Goal: Use online tool/utility: Utilize a website feature to perform a specific function

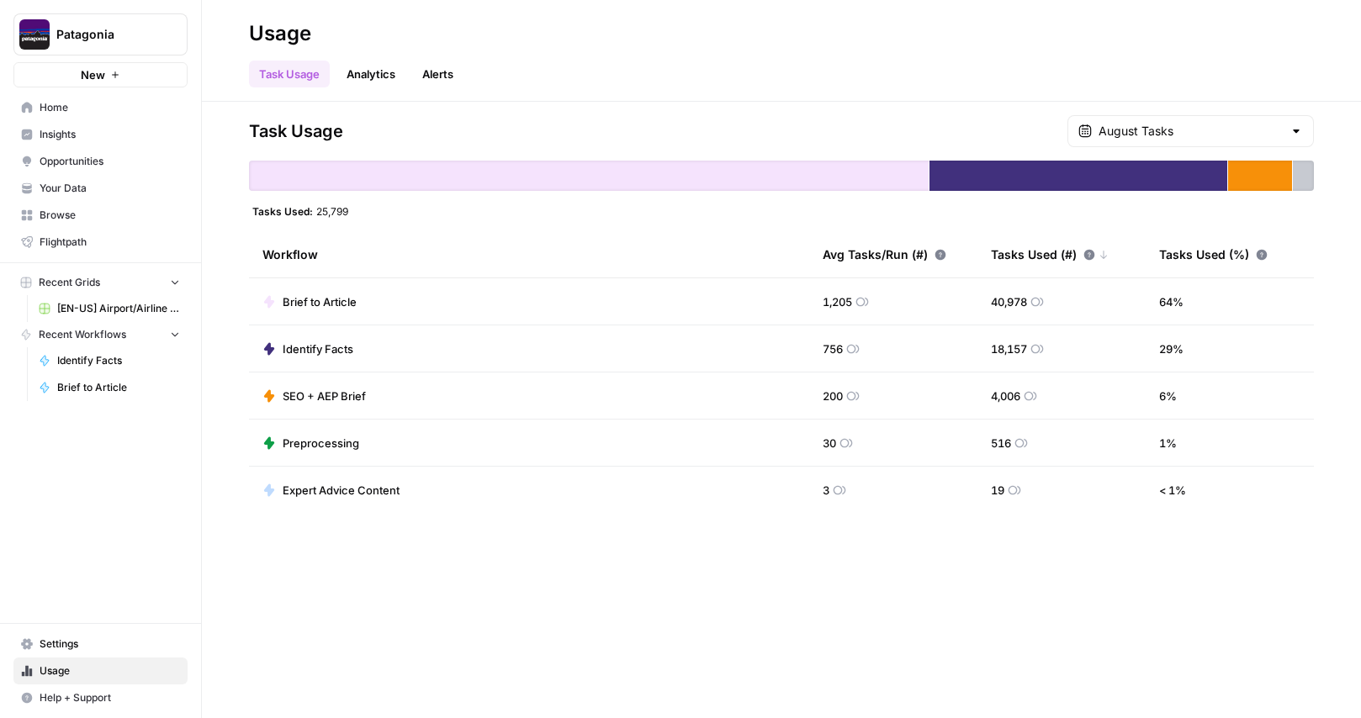
click at [90, 115] on link "Home" at bounding box center [100, 107] width 174 height 27
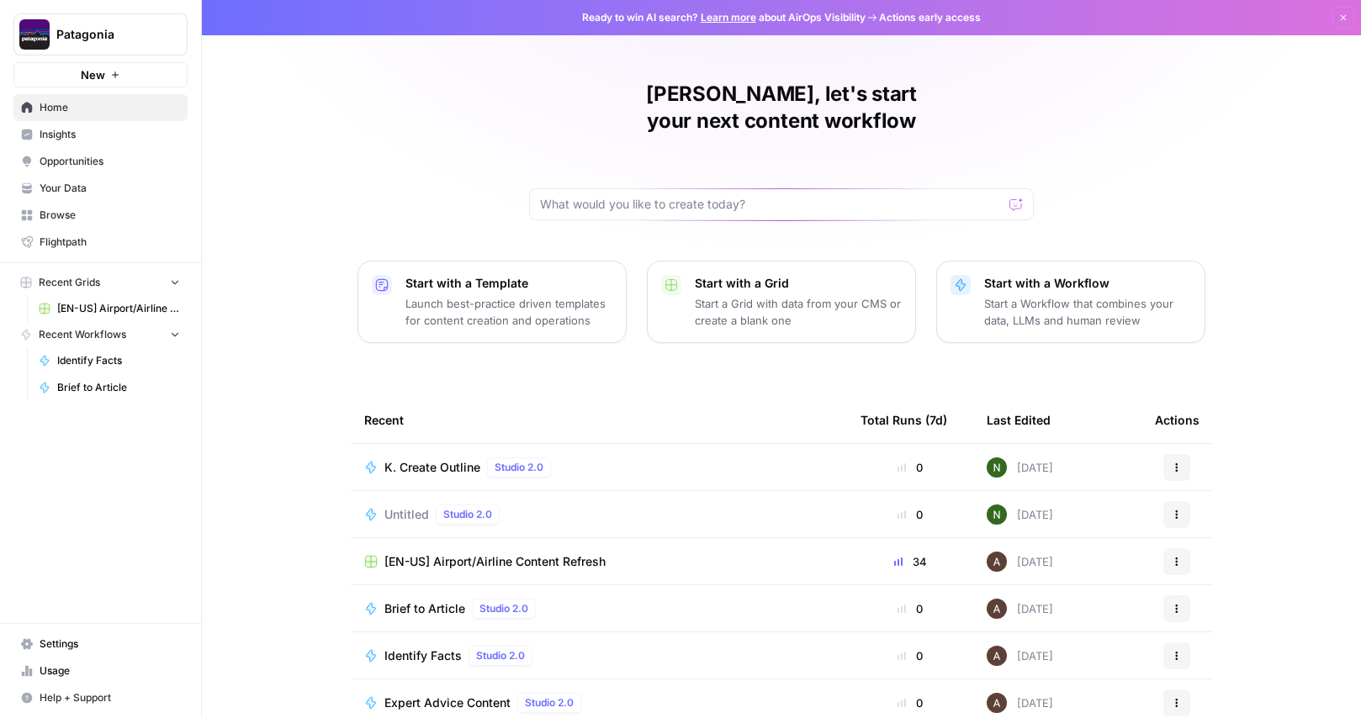
click at [517, 295] on p "Launch best-practice driven templates for content creation and operations" at bounding box center [508, 312] width 207 height 34
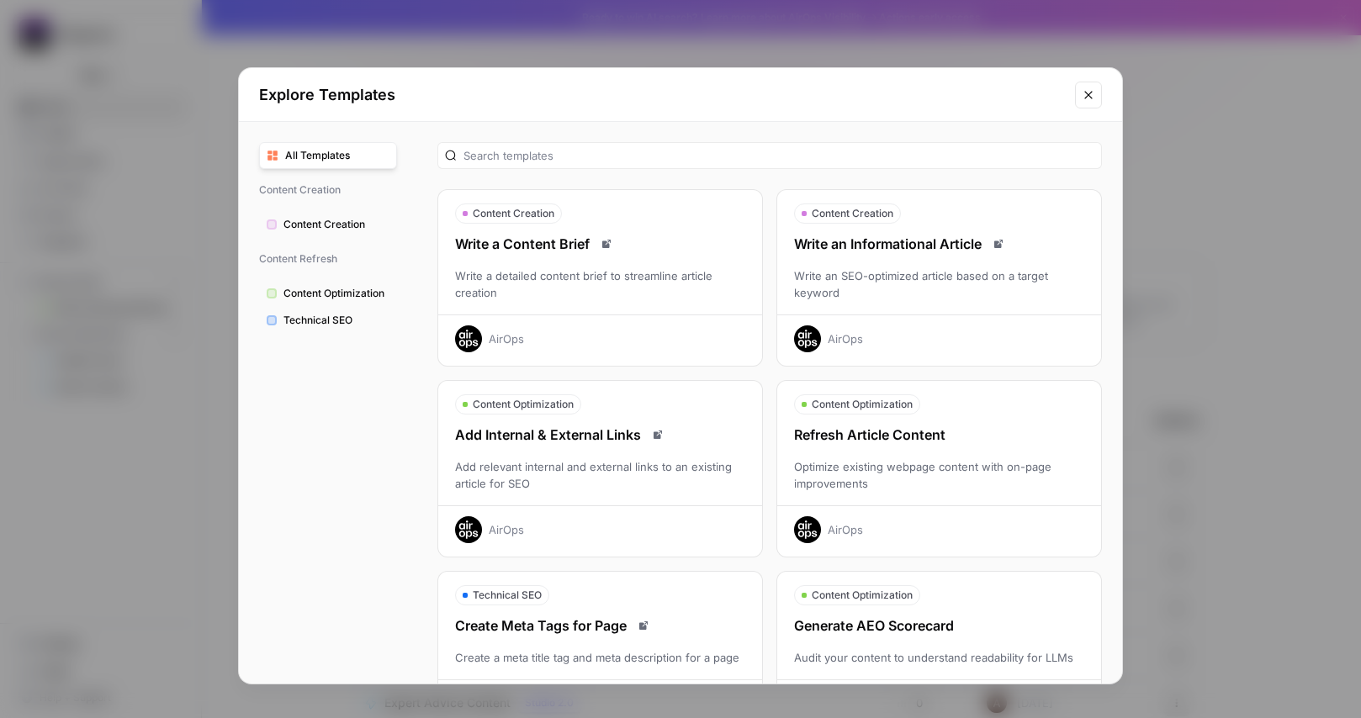
click at [526, 278] on div "Write a detailed content brief to streamline article creation" at bounding box center [600, 284] width 324 height 34
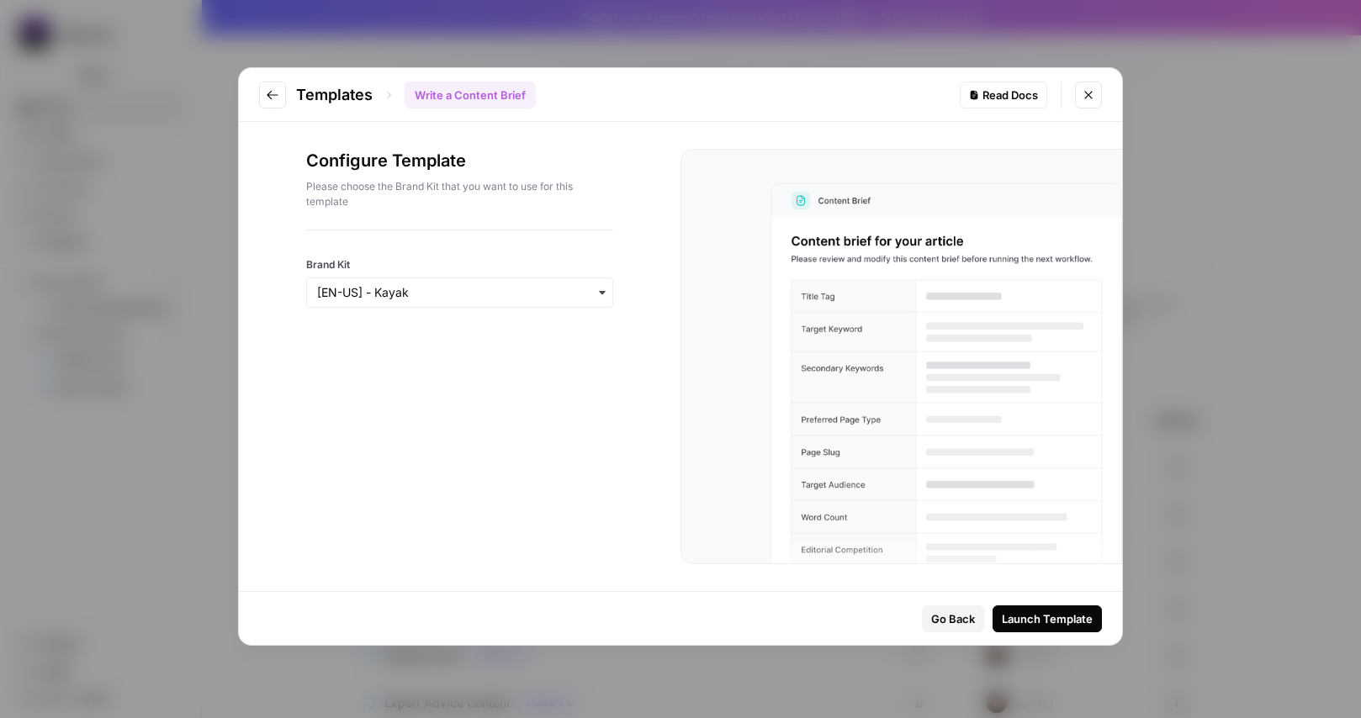
click at [945, 625] on div "Go Back" at bounding box center [953, 619] width 44 height 17
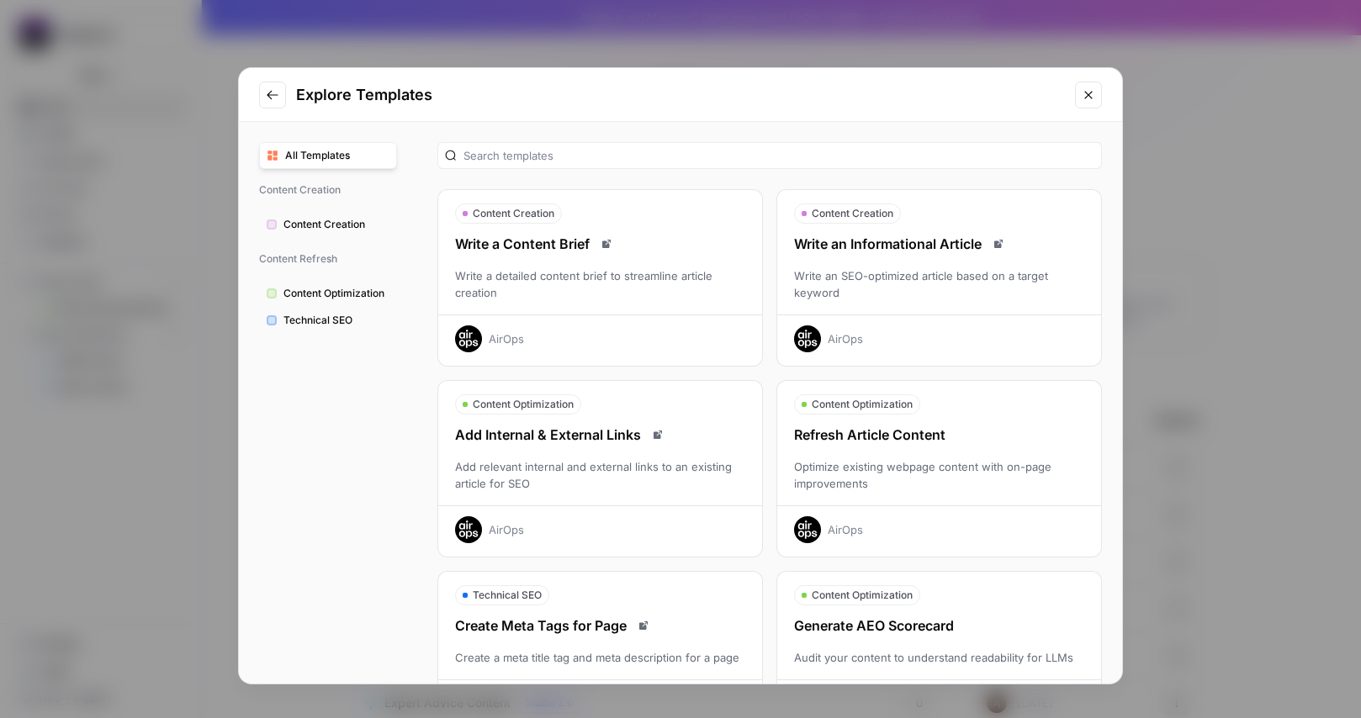
click at [354, 24] on div "Explore Templates All Templates Content Creation Content Creation Content Refre…" at bounding box center [680, 359] width 1361 height 718
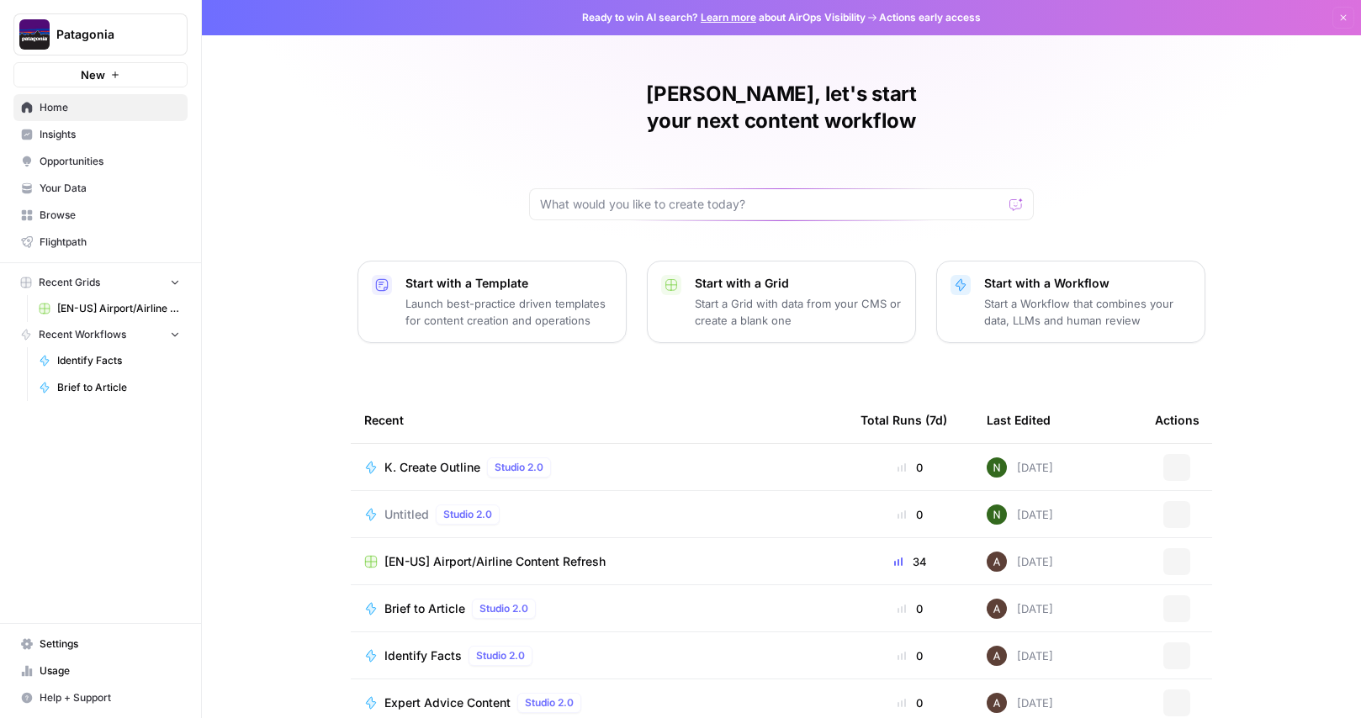
click at [87, 38] on span "Patagonia" at bounding box center [107, 34] width 102 height 17
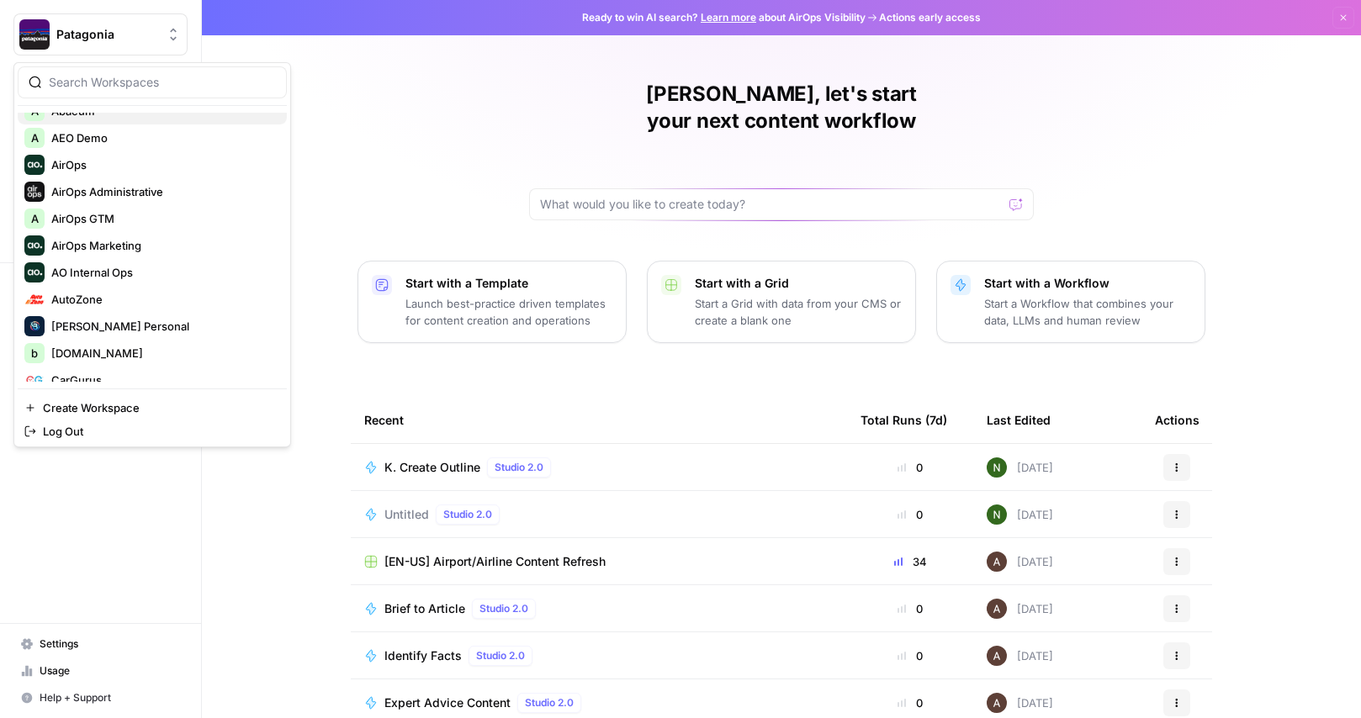
scroll to position [71, 0]
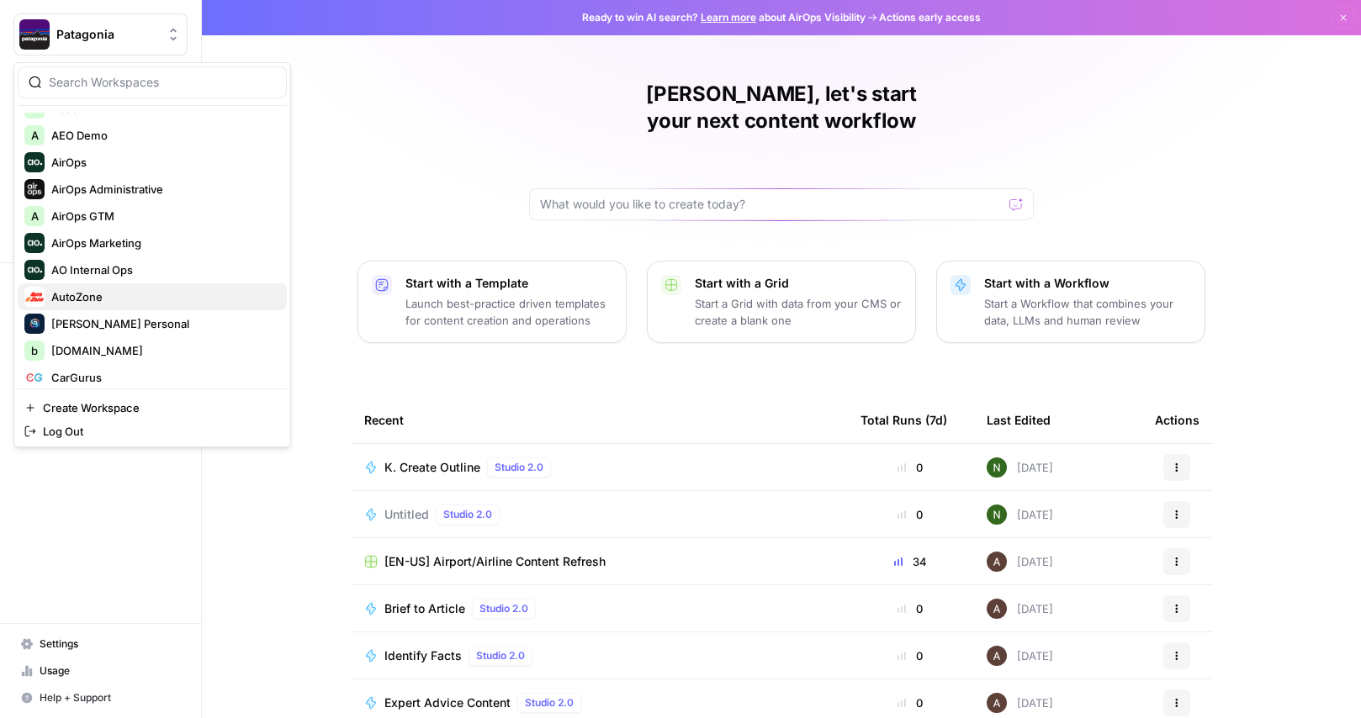
click at [97, 285] on button "AutoZone" at bounding box center [152, 296] width 269 height 27
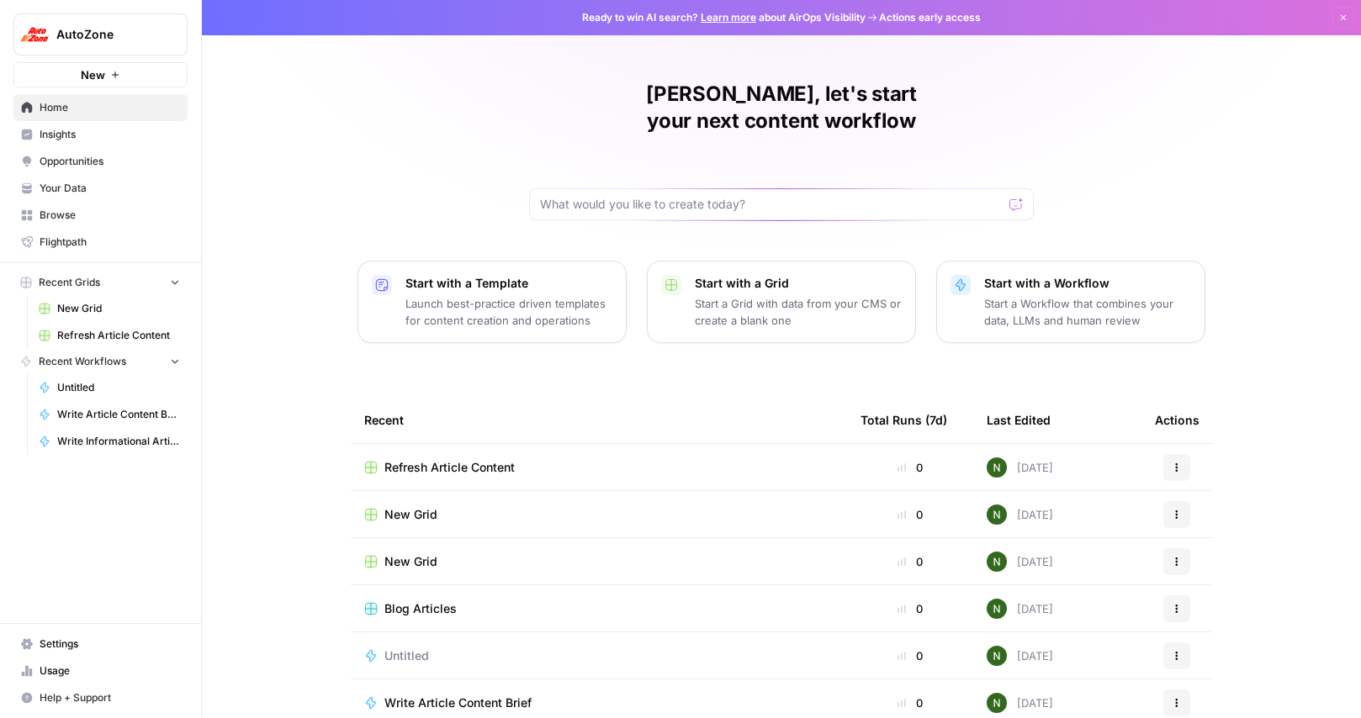
click at [479, 450] on td "Refresh Article Content" at bounding box center [599, 467] width 496 height 46
click at [475, 459] on span "Refresh Article Content" at bounding box center [449, 467] width 130 height 17
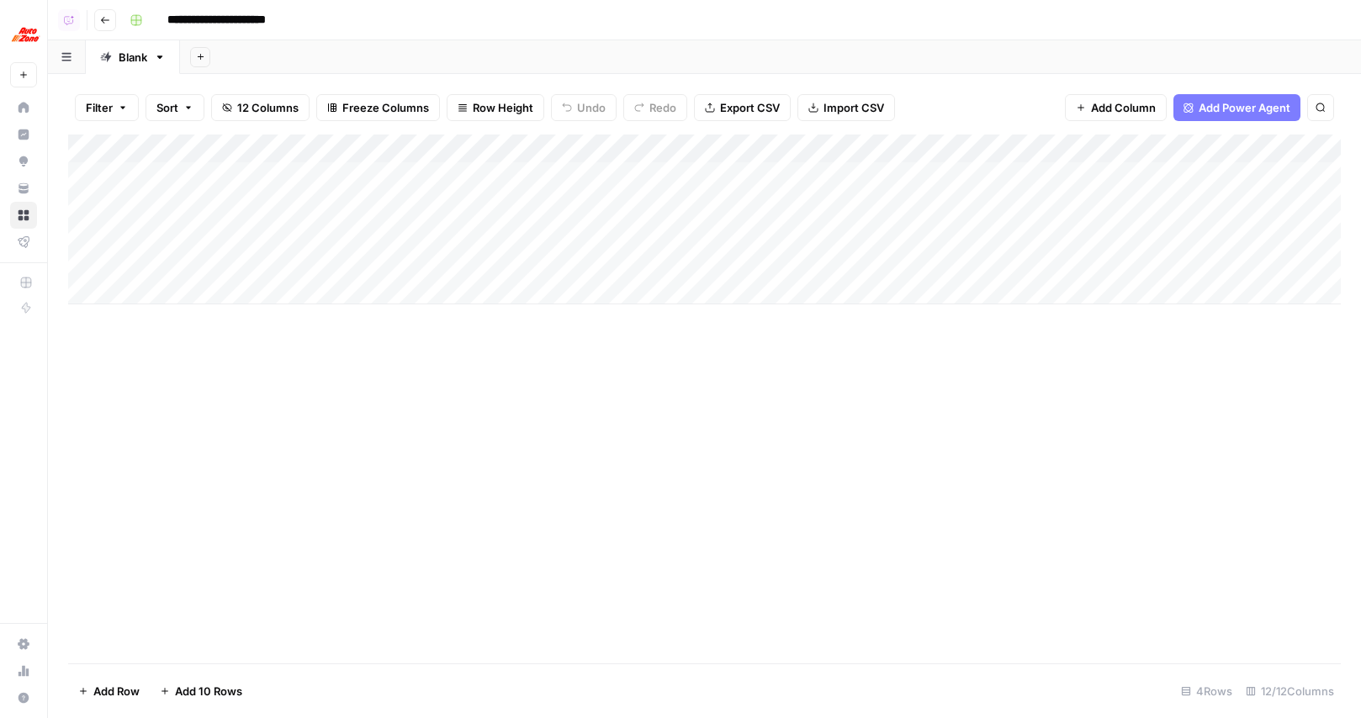
click at [708, 141] on div "Add Column" at bounding box center [704, 220] width 1272 height 170
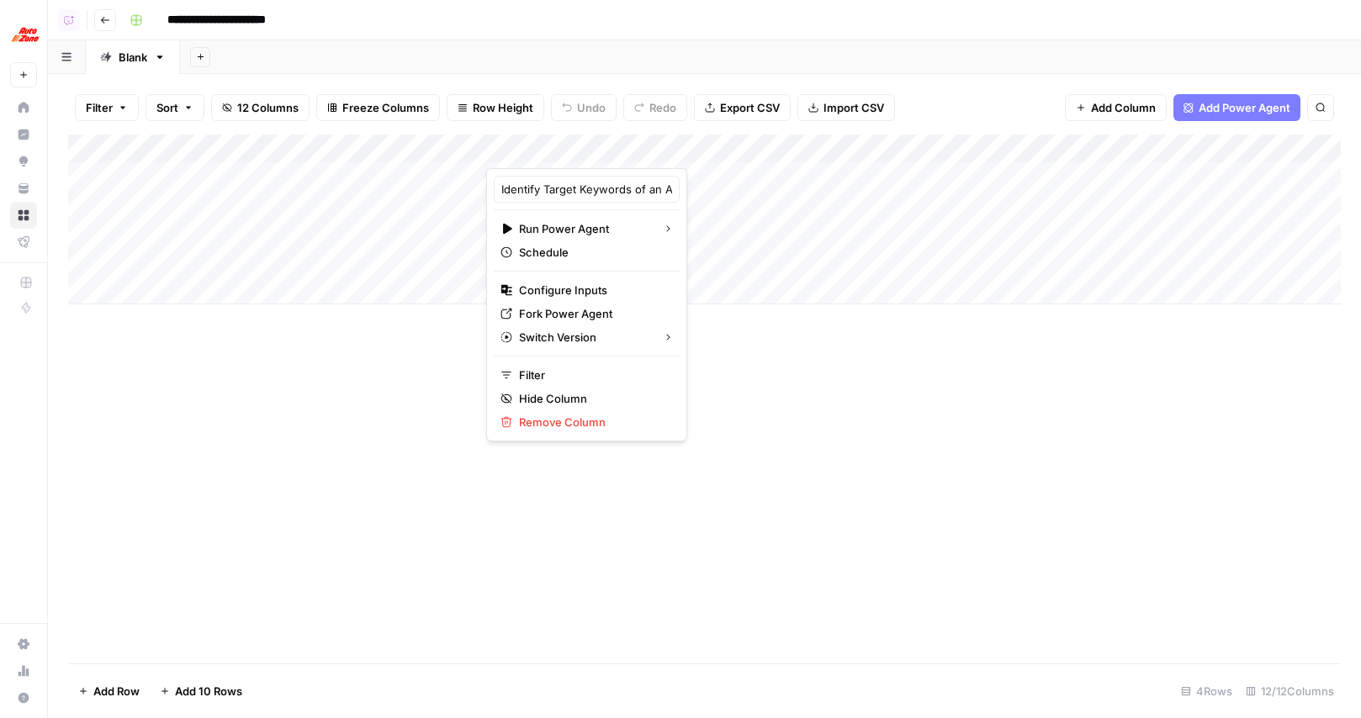
click at [823, 409] on div "Add Column" at bounding box center [704, 399] width 1272 height 529
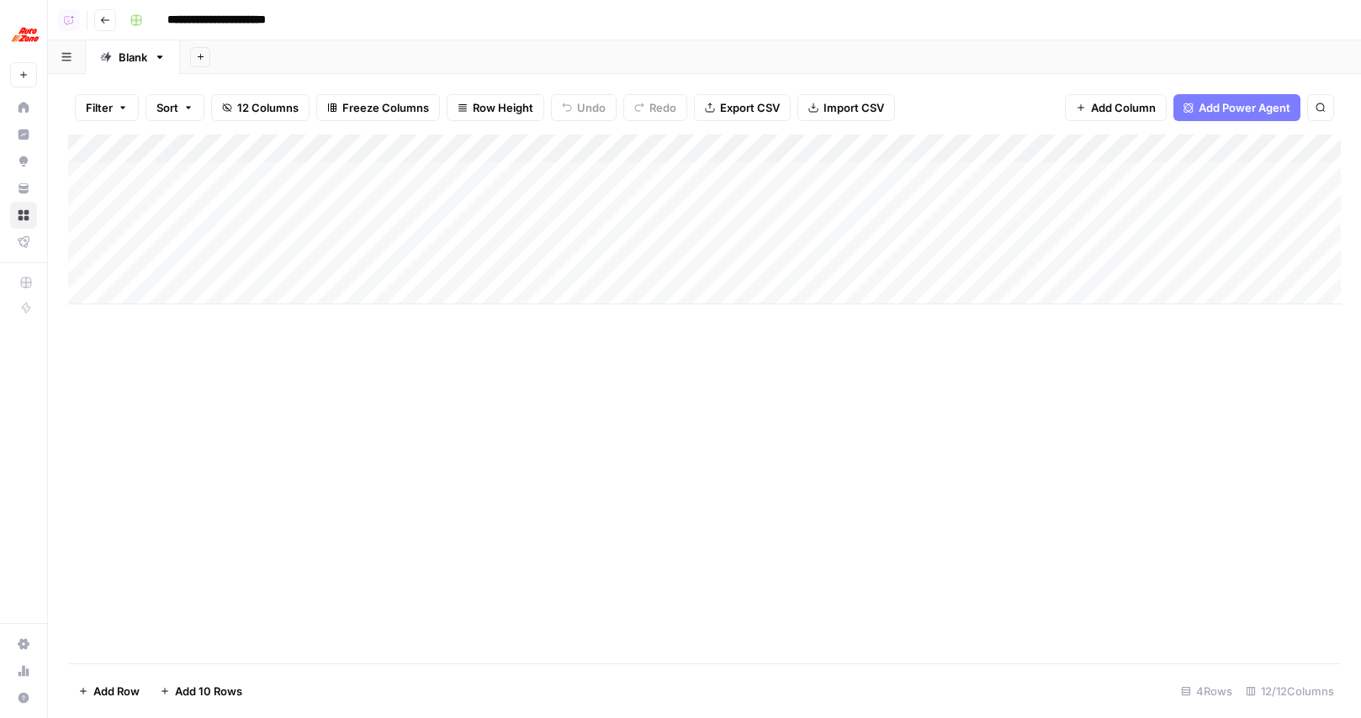
click at [1207, 106] on span "Add Power Agent" at bounding box center [1244, 107] width 92 height 17
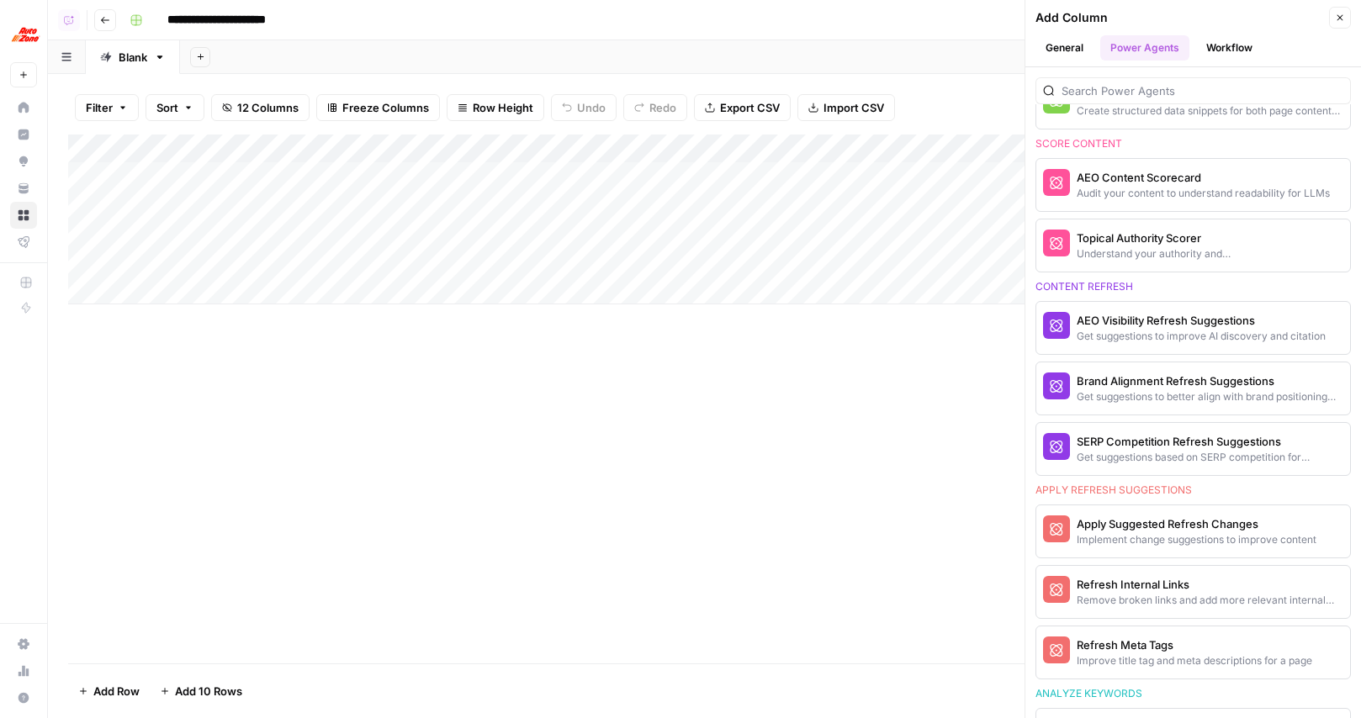
scroll to position [941, 0]
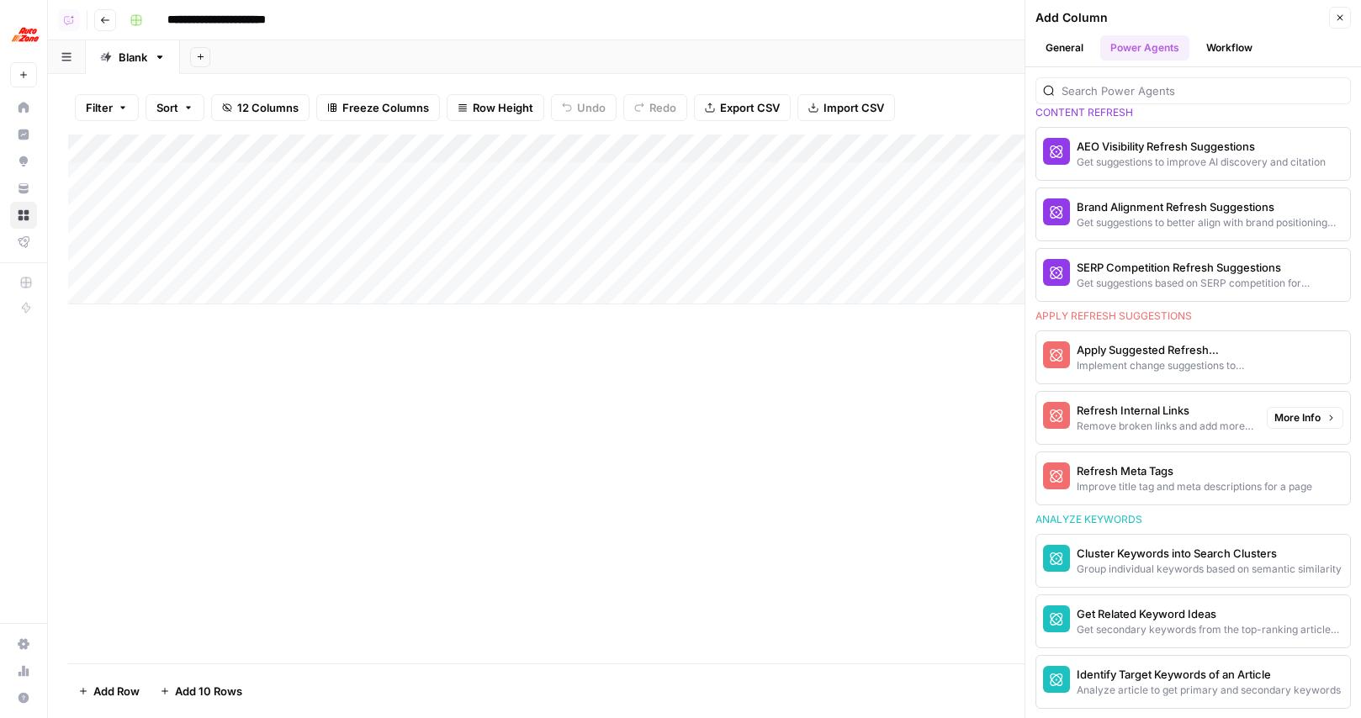
click at [1151, 405] on div "Refresh Internal Links" at bounding box center [1164, 410] width 177 height 17
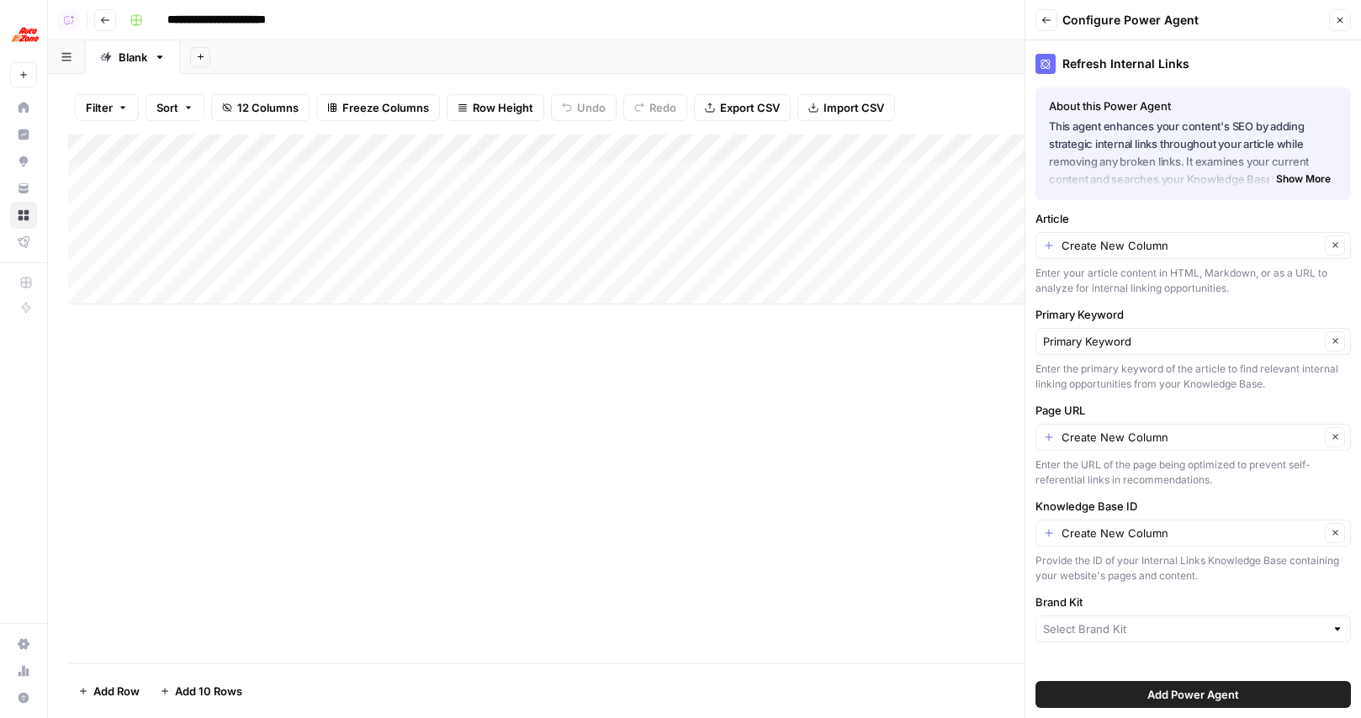
type input "AutoZone"
click at [1300, 188] on span "Show More" at bounding box center [1303, 184] width 55 height 15
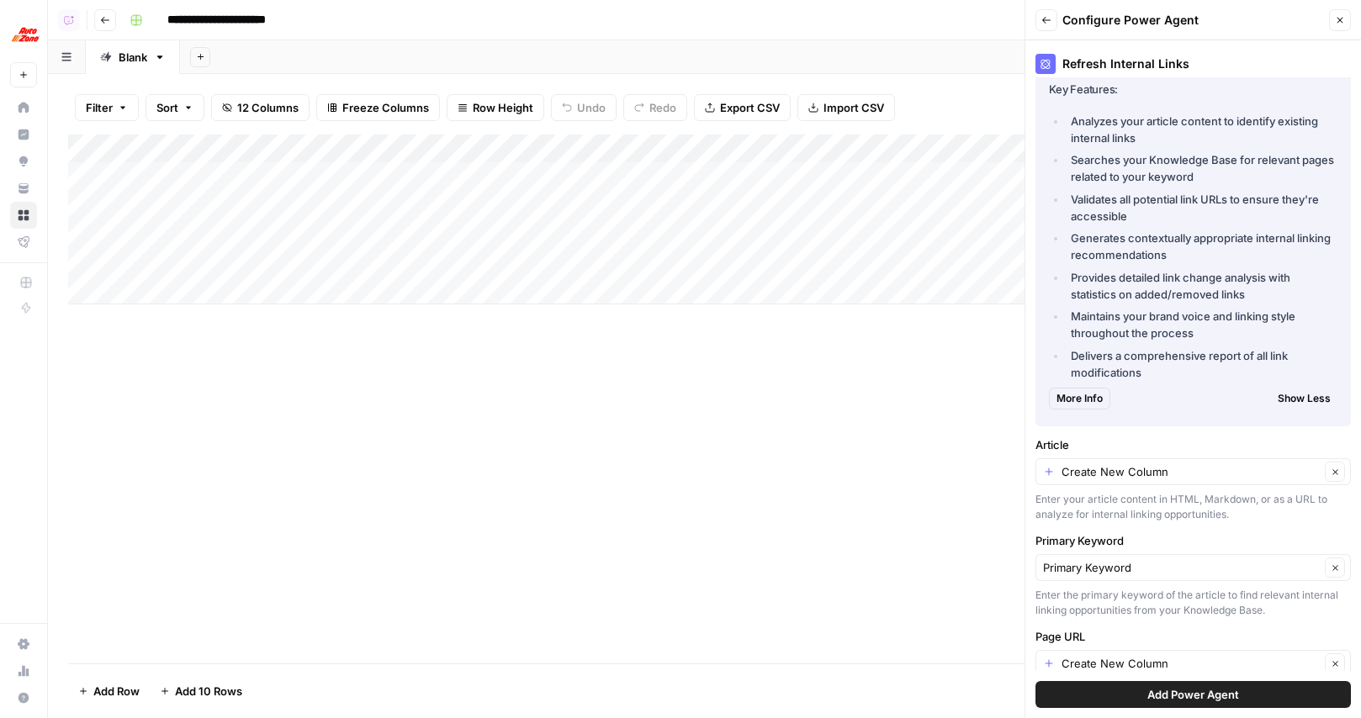
scroll to position [0, 0]
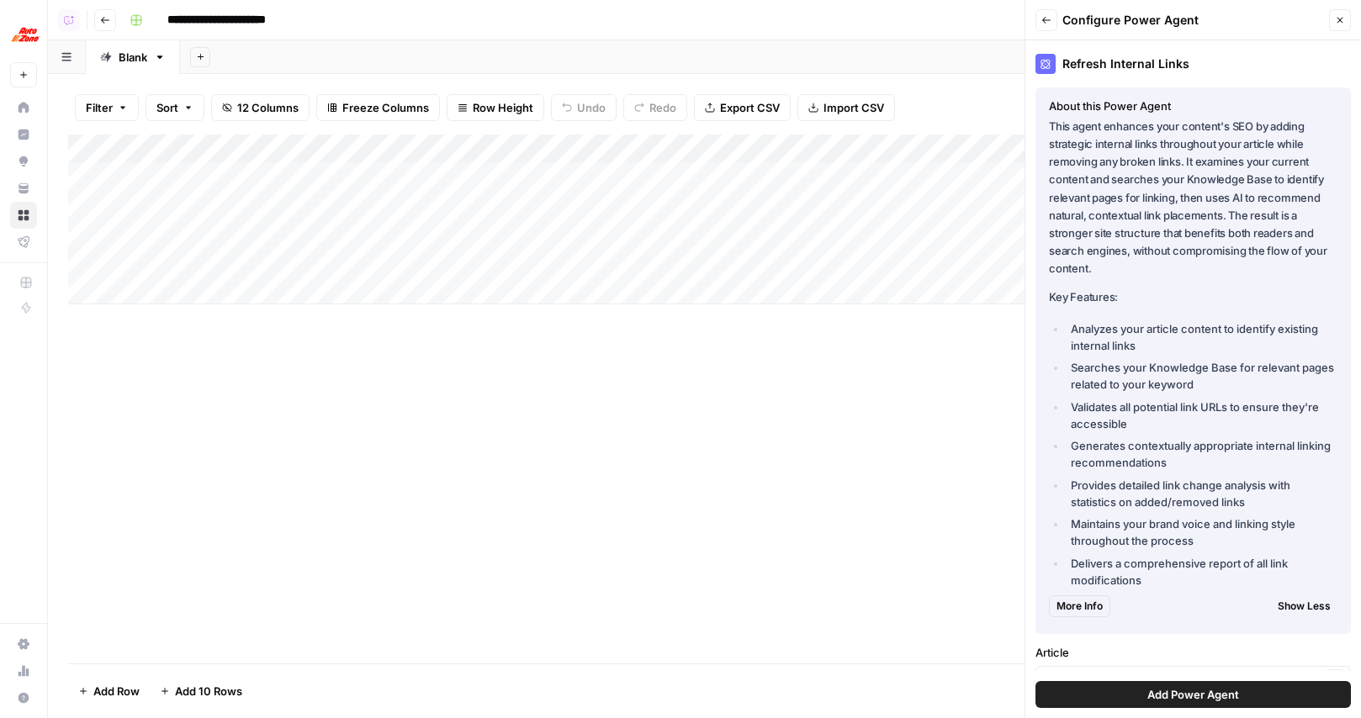
click at [1054, 32] on header "Back Configure Power Agent Close" at bounding box center [1193, 20] width 336 height 40
click at [1046, 20] on icon "button" at bounding box center [1046, 20] width 10 height 10
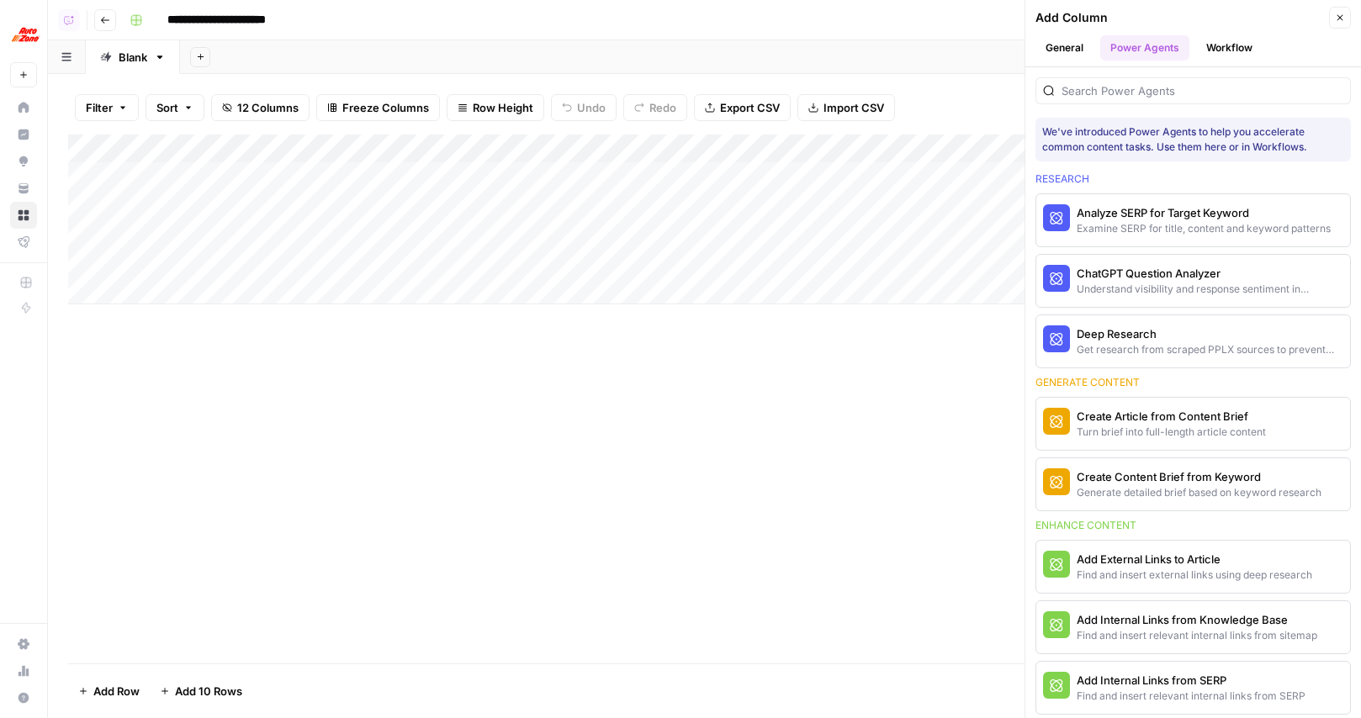
scroll to position [941, 0]
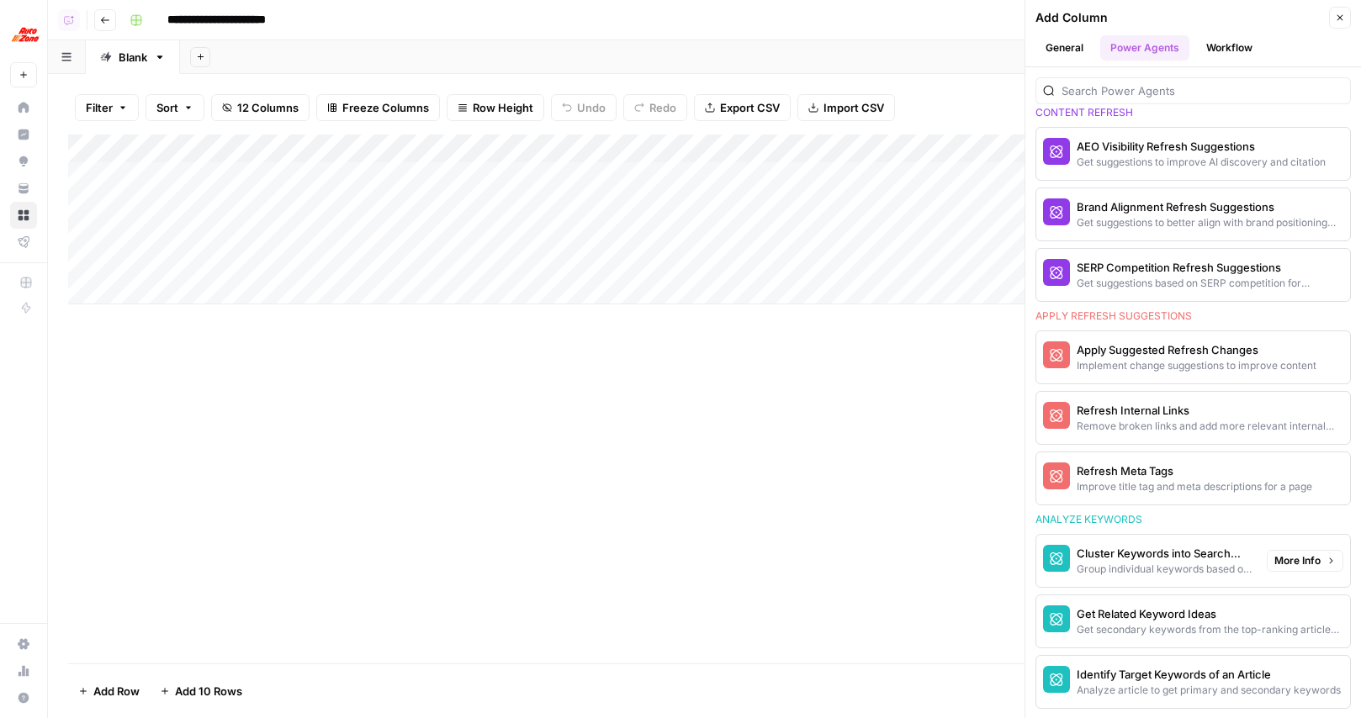
click at [1140, 558] on div "Cluster Keywords into Search Clusters" at bounding box center [1164, 553] width 177 height 17
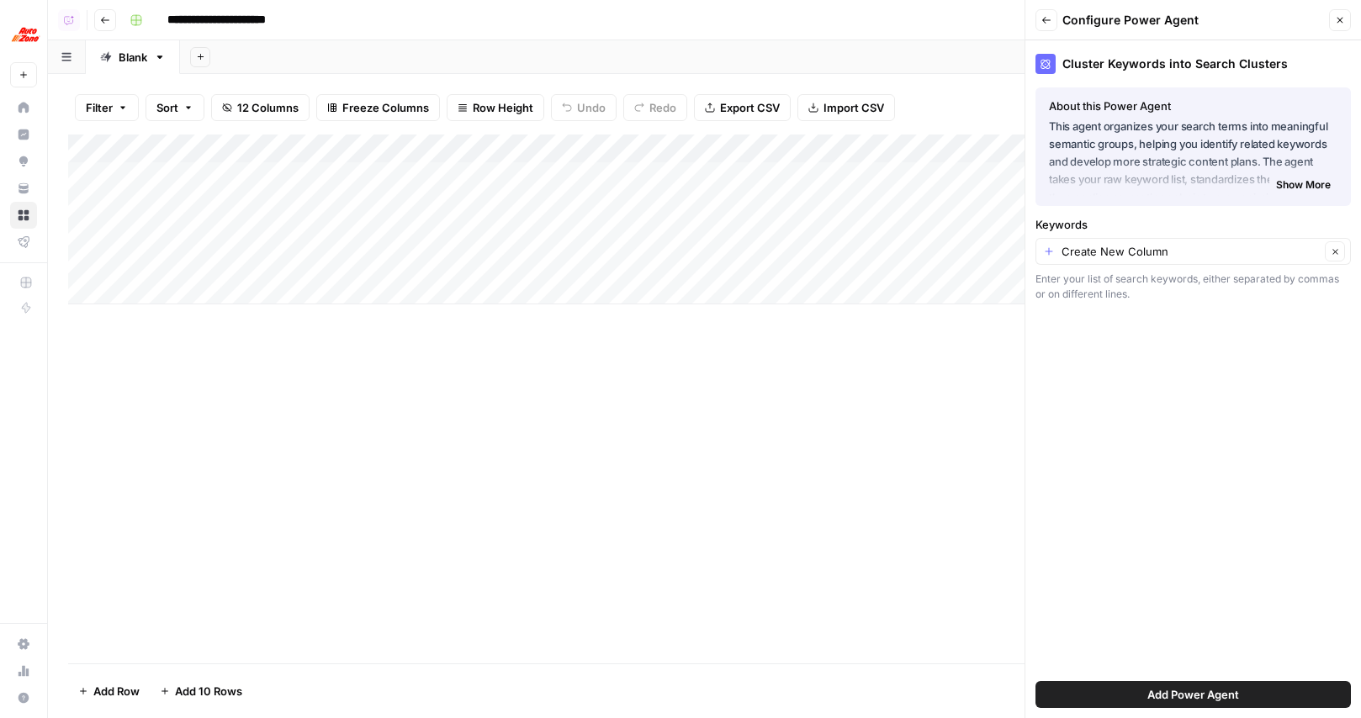
click at [1289, 185] on span "Show More" at bounding box center [1303, 184] width 55 height 15
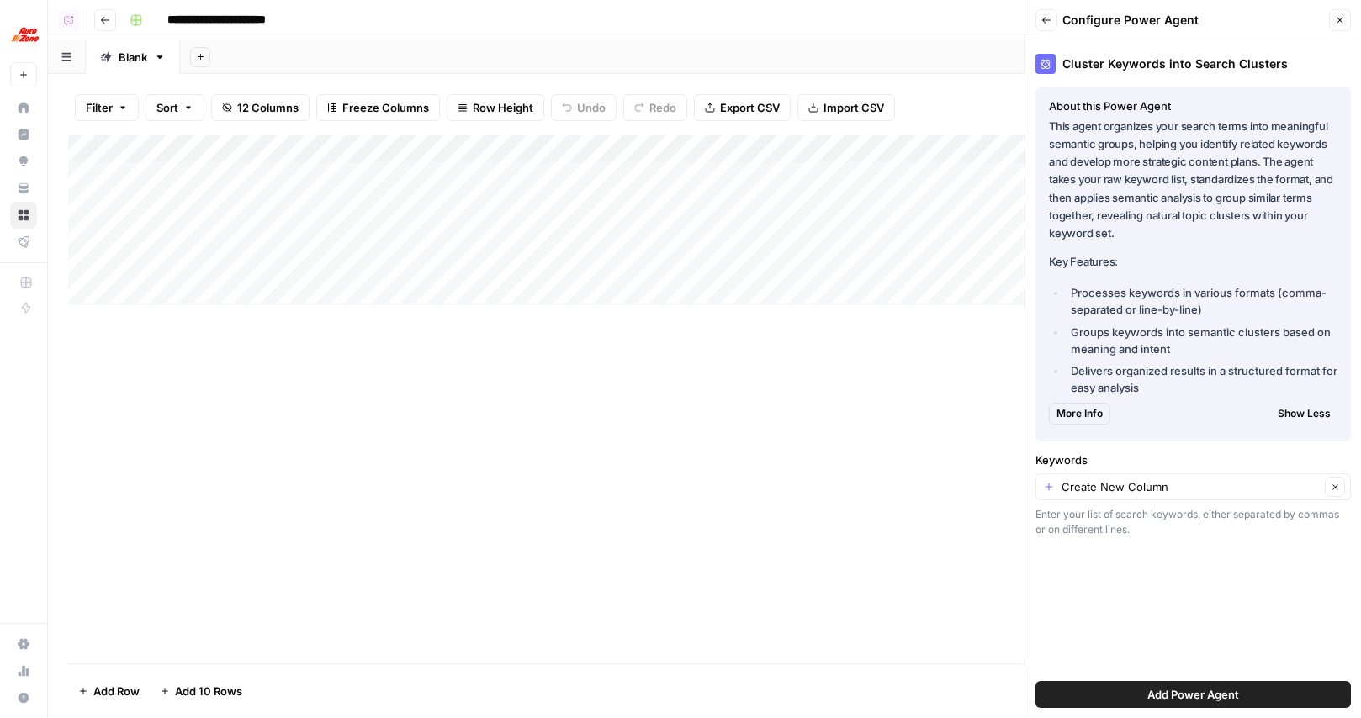
click at [1098, 415] on span "More Info" at bounding box center [1079, 413] width 46 height 15
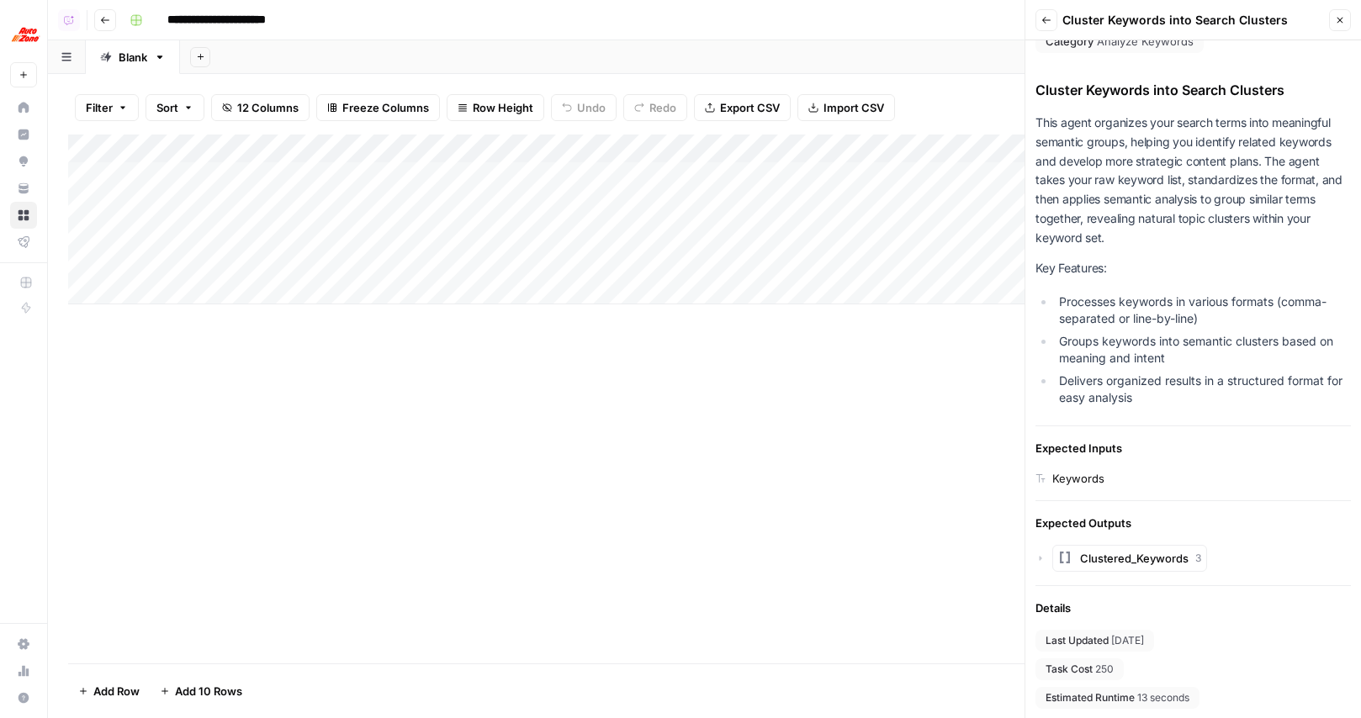
scroll to position [0, 0]
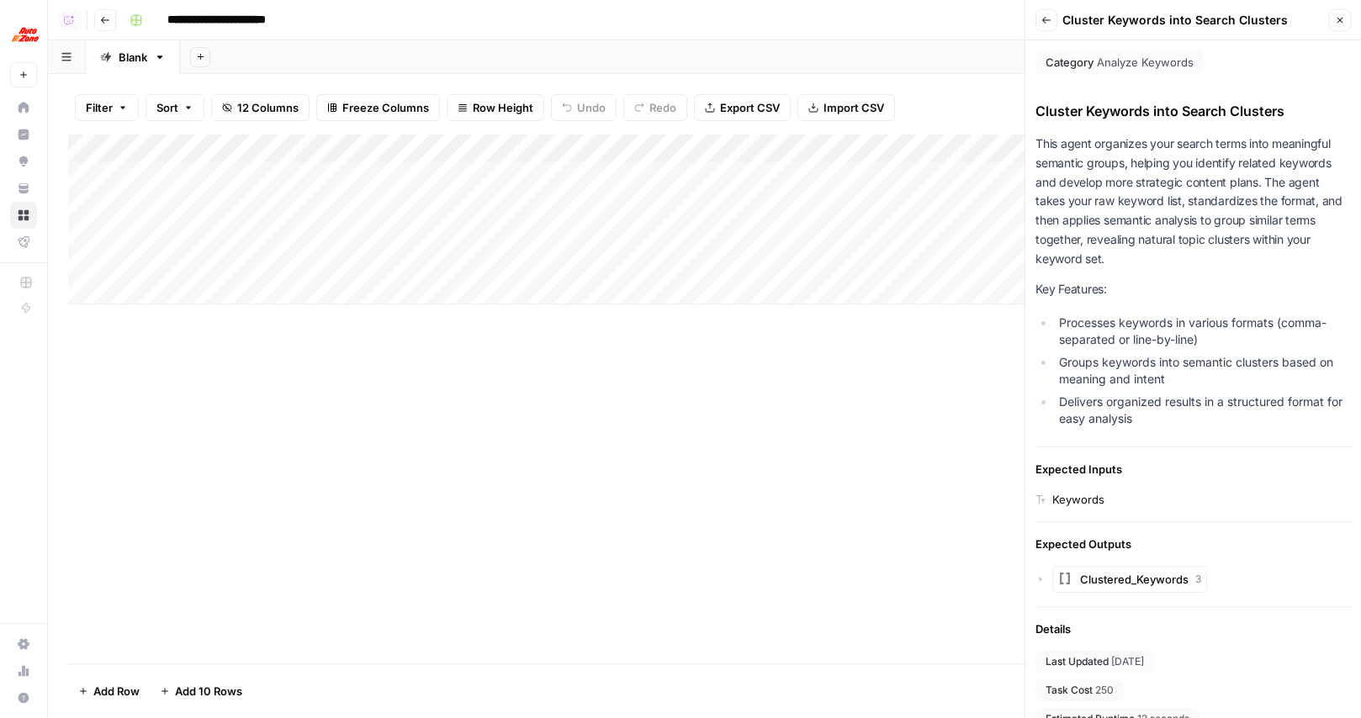
click at [1048, 24] on icon "button" at bounding box center [1046, 20] width 10 height 10
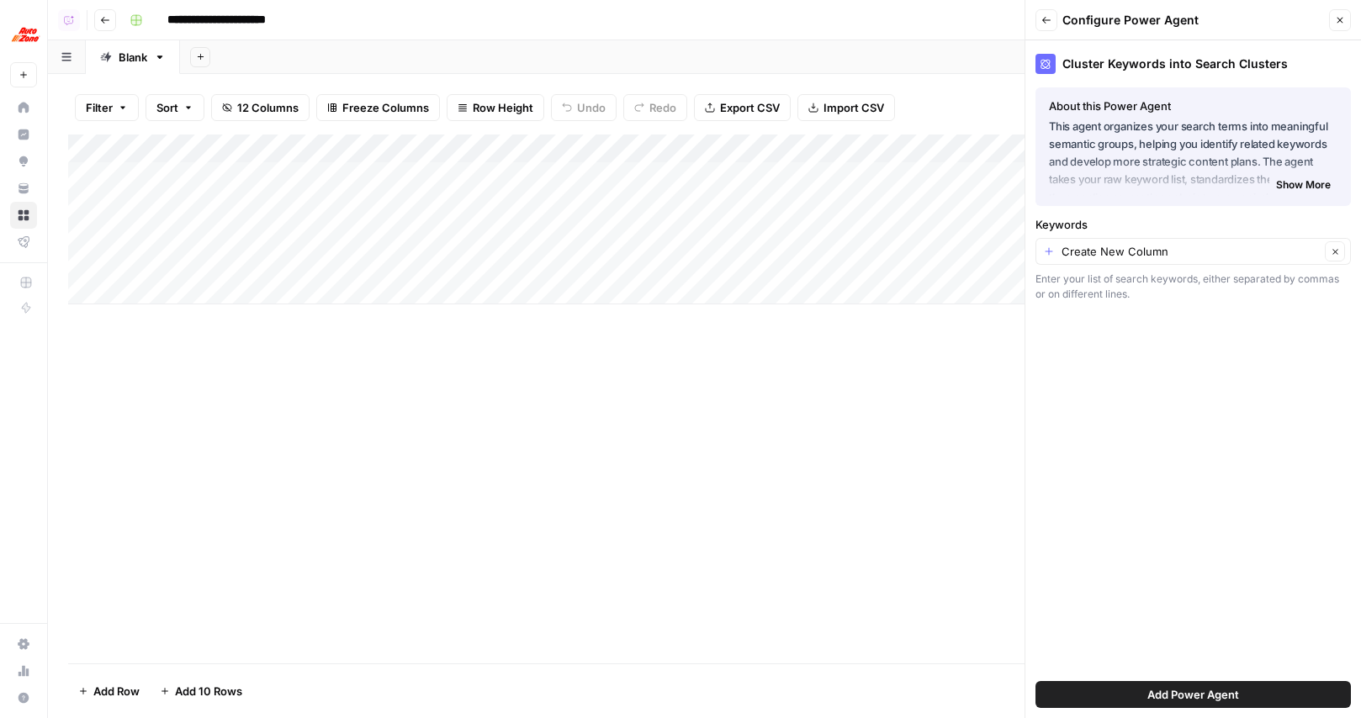
click at [1048, 24] on icon "button" at bounding box center [1046, 20] width 10 height 10
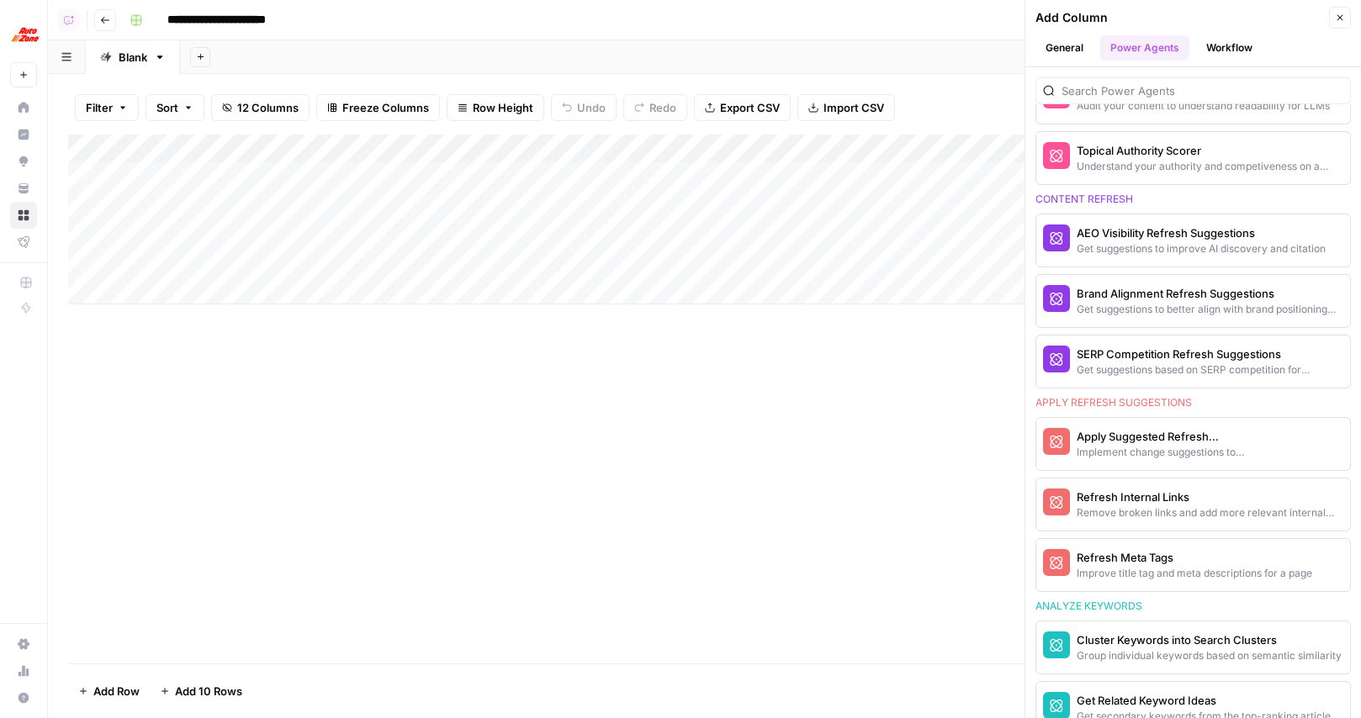
scroll to position [866, 0]
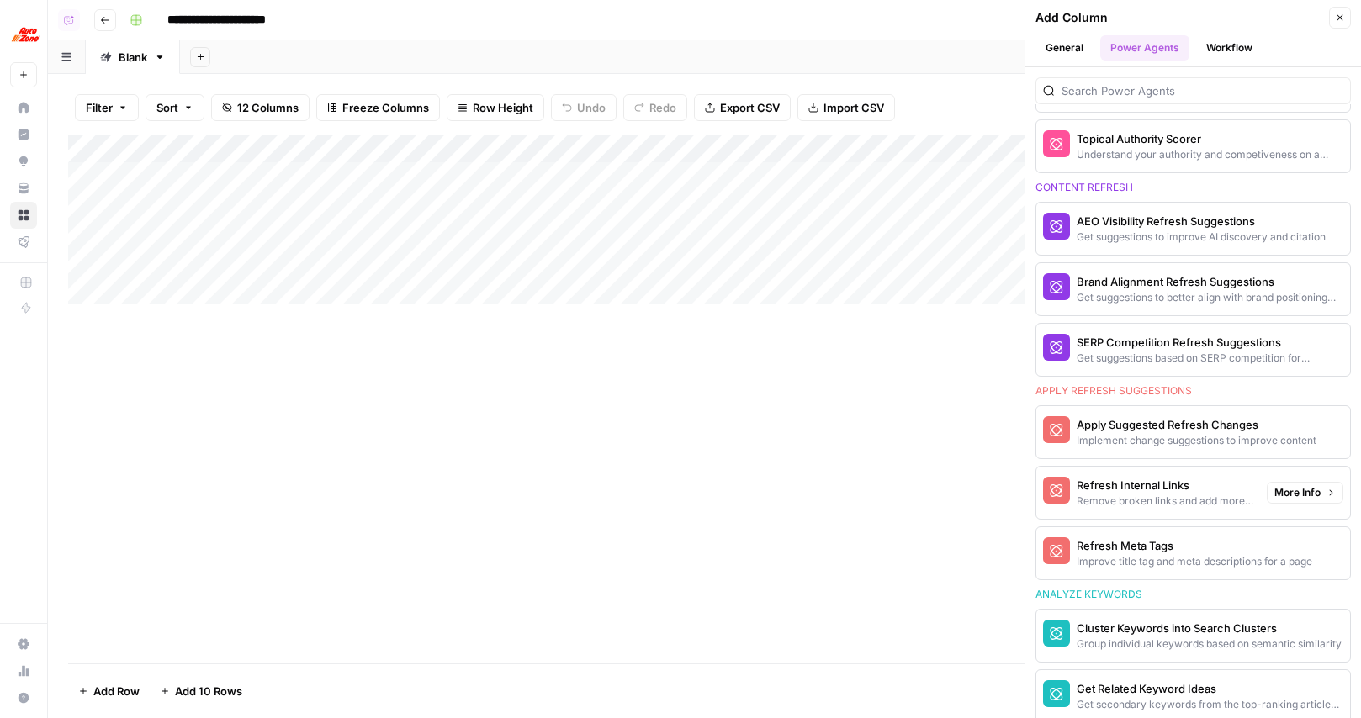
click at [1293, 491] on span "More Info" at bounding box center [1297, 492] width 46 height 15
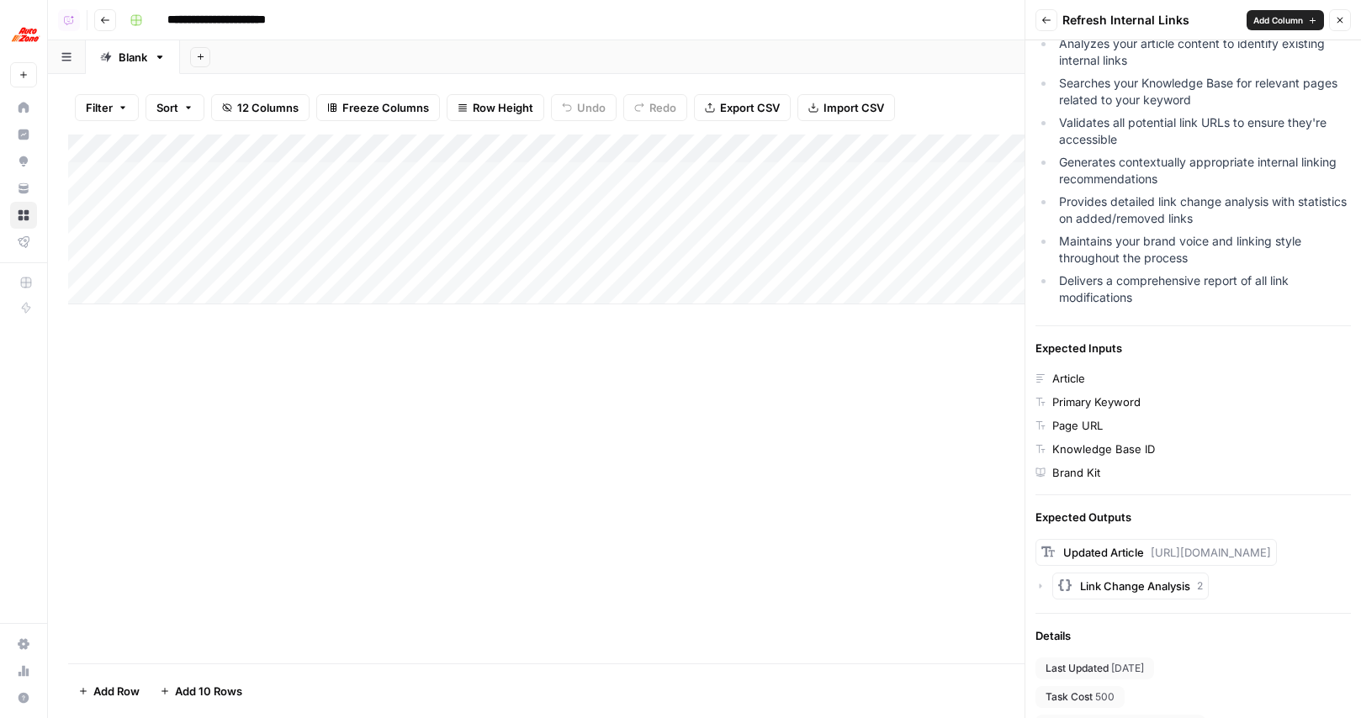
scroll to position [421, 0]
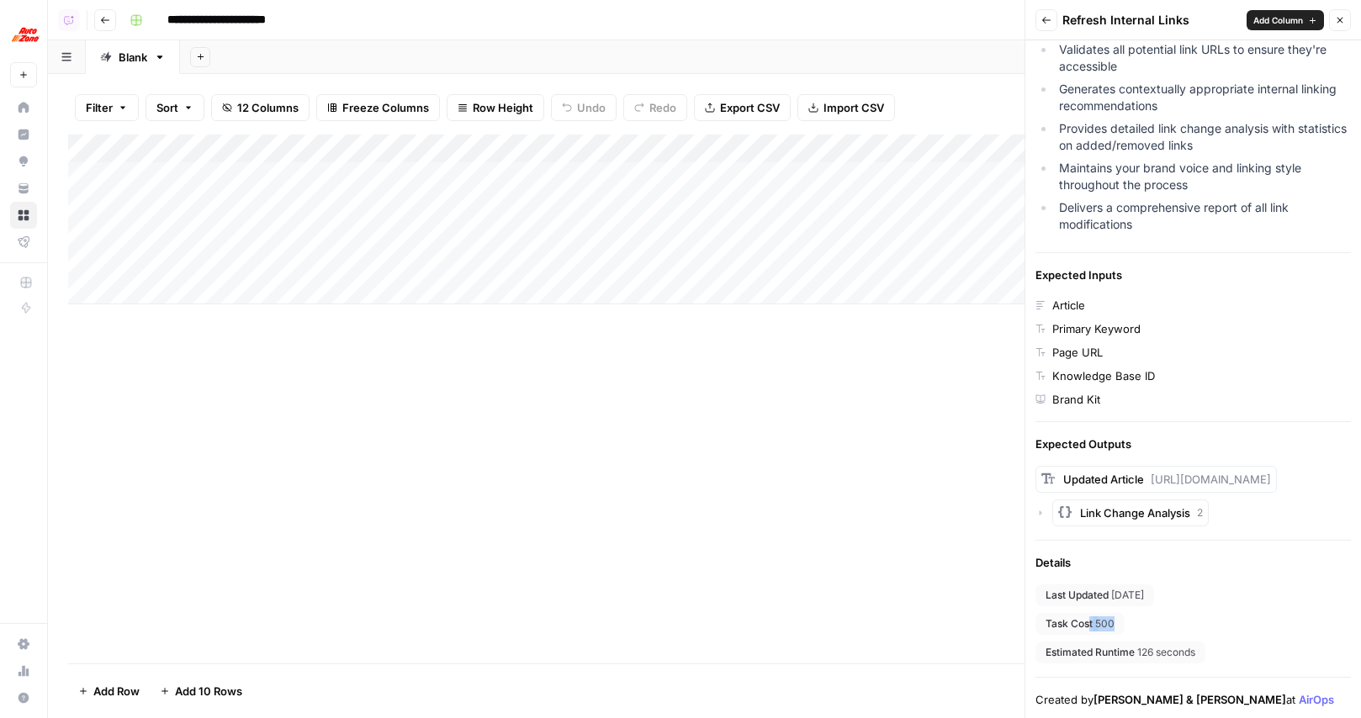
drag, startPoint x: 1114, startPoint y: 624, endPoint x: 1049, endPoint y: 624, distance: 65.6
click at [1054, 624] on div "Task Cost 500" at bounding box center [1079, 624] width 89 height 22
click at [1220, 623] on div "Last Updated [DATE] Task Cost 500 Estimated Runtime 126 seconds" at bounding box center [1192, 624] width 315 height 79
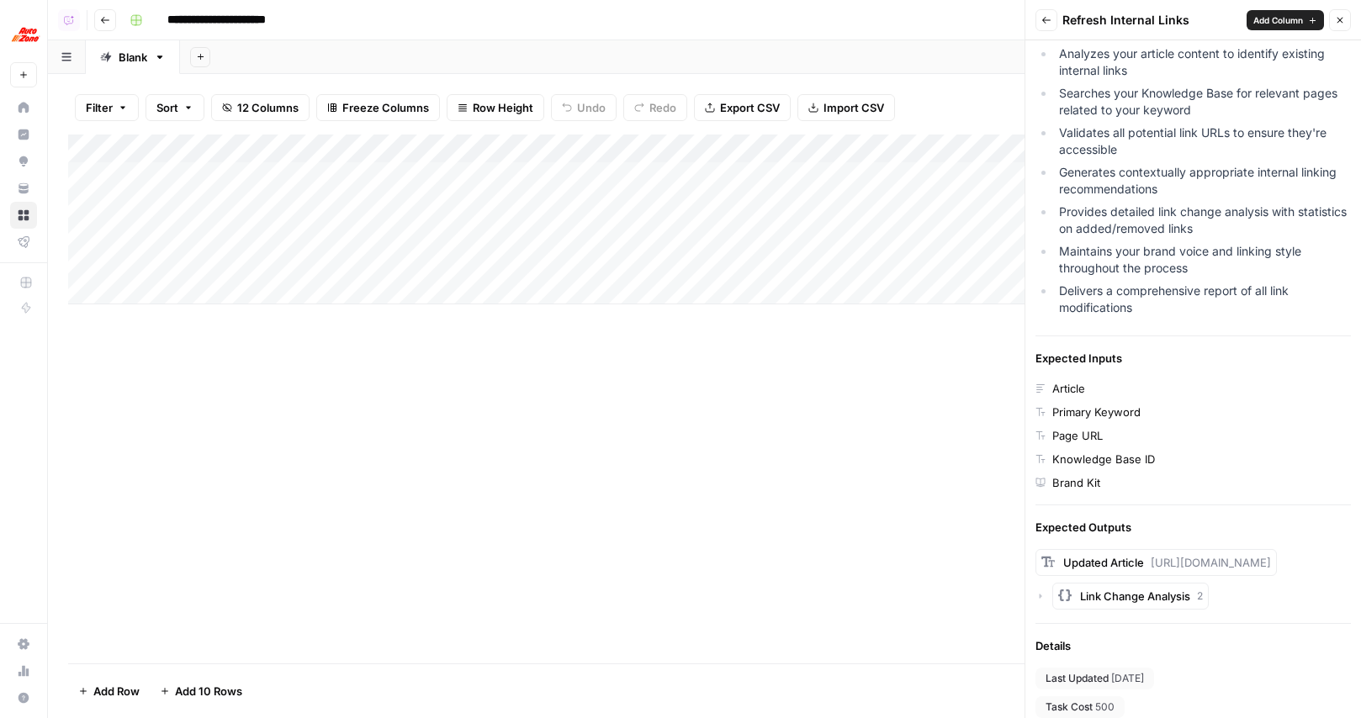
scroll to position [0, 0]
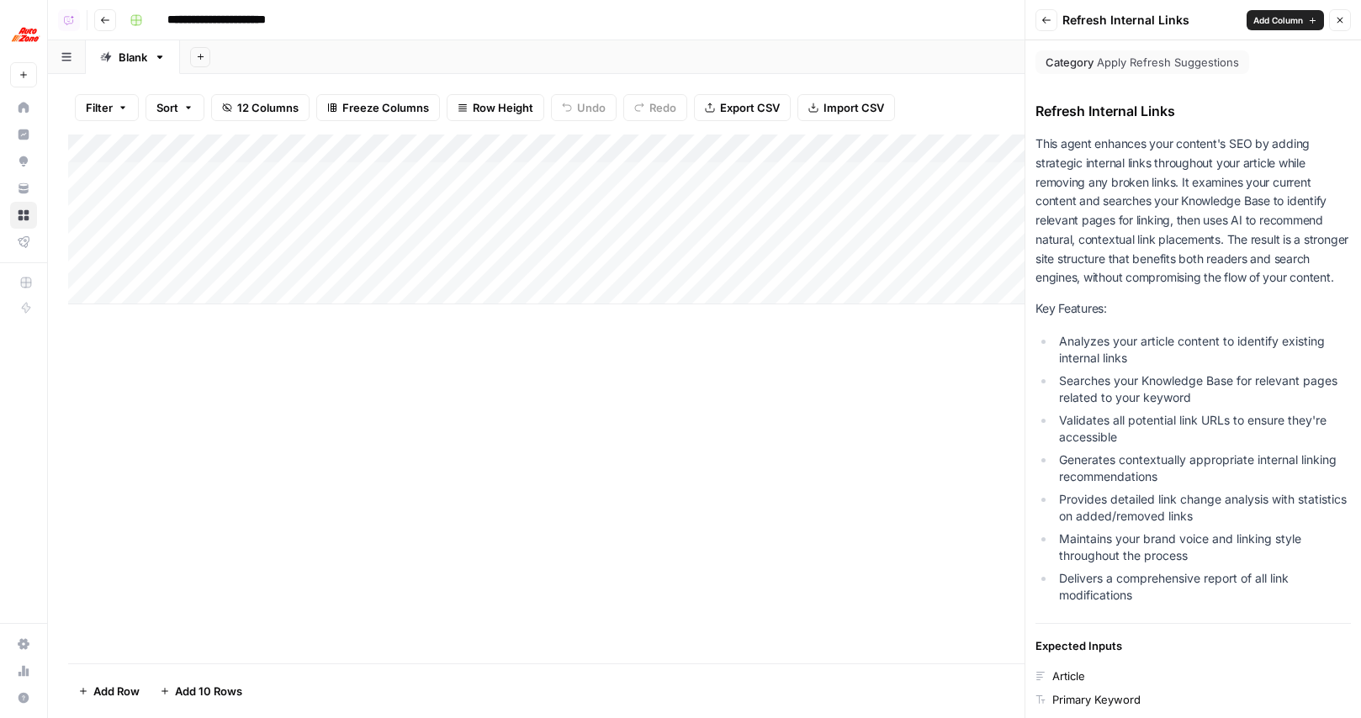
drag, startPoint x: 1024, startPoint y: 115, endPoint x: 1125, endPoint y: 152, distance: 108.3
click at [1125, 152] on div "**********" at bounding box center [704, 359] width 1313 height 718
click at [1125, 152] on p "This agent enhances your content's SEO by adding strategic internal links throu…" at bounding box center [1192, 211] width 315 height 153
click at [1190, 185] on p "This agent enhances your content's SEO by adding strategic internal links throu…" at bounding box center [1192, 211] width 315 height 153
click at [1047, 19] on icon "button" at bounding box center [1046, 20] width 10 height 10
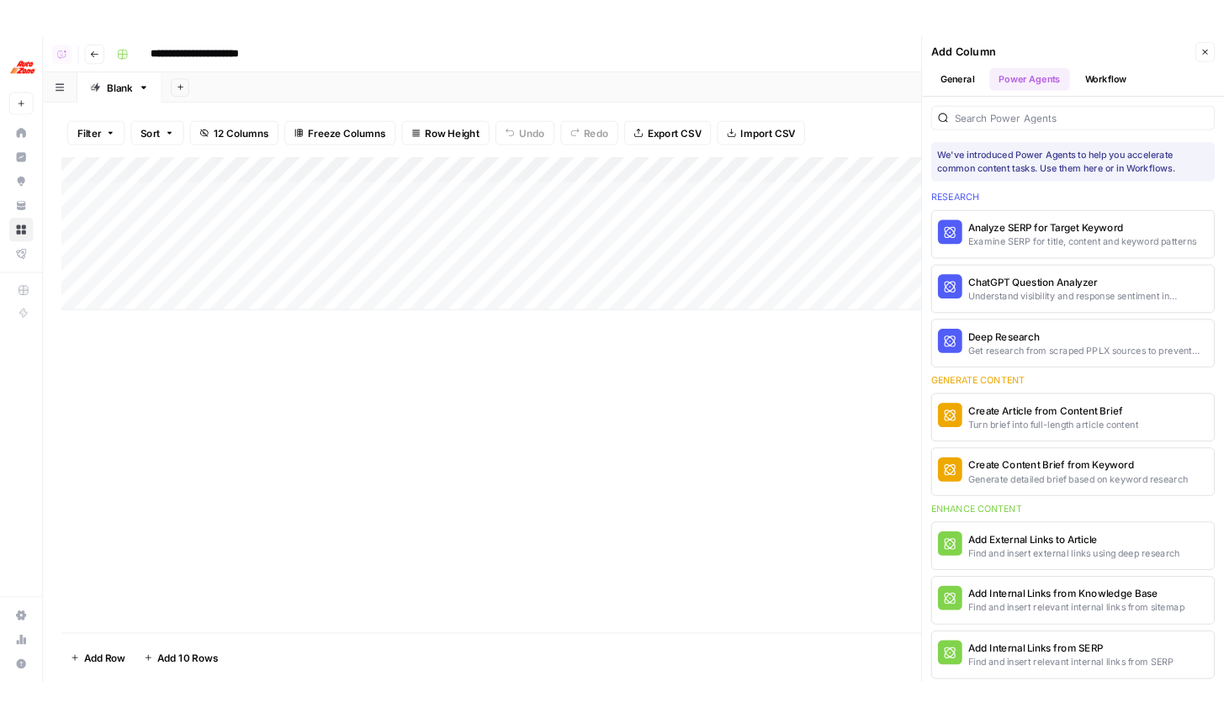
scroll to position [866, 0]
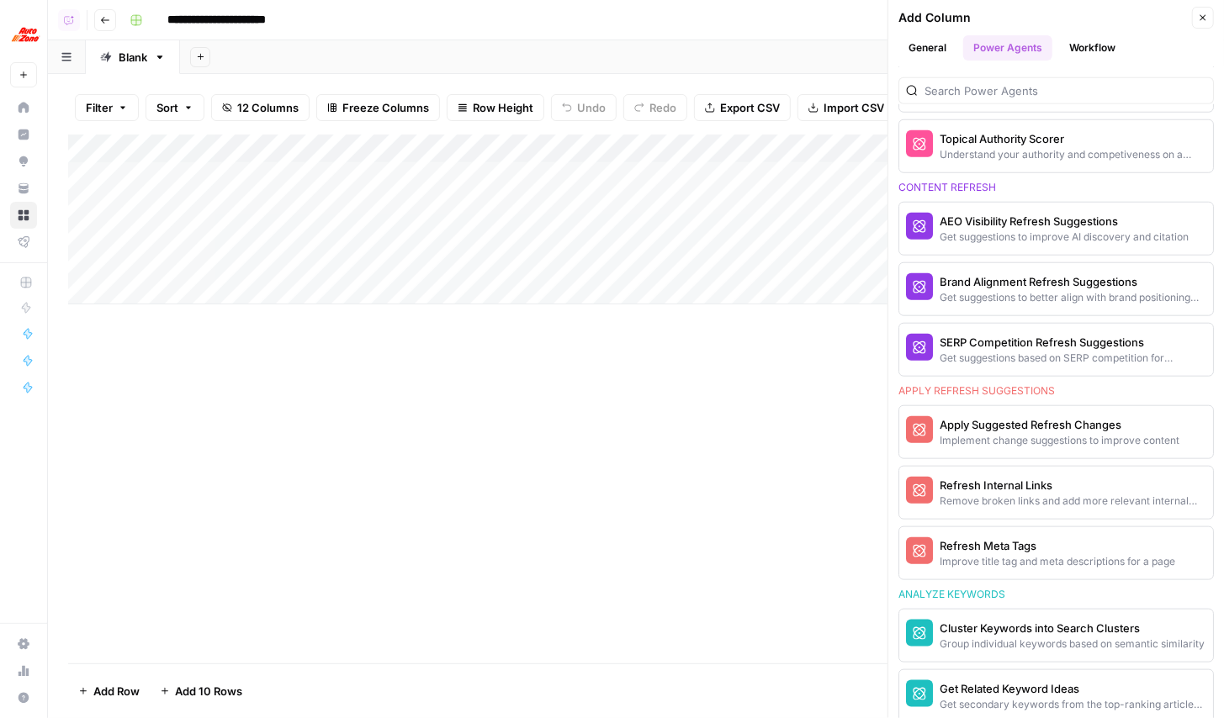
click at [548, 538] on div "Add Column" at bounding box center [635, 399] width 1135 height 529
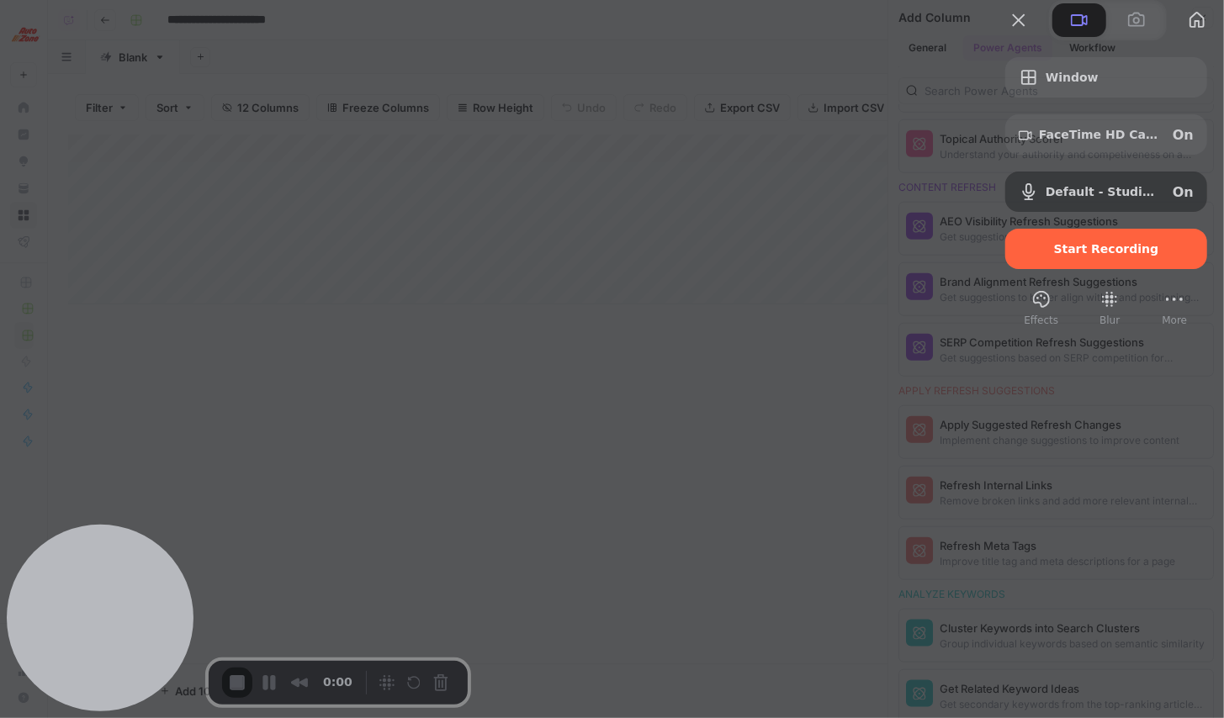
click at [881, 348] on div at bounding box center [612, 359] width 1224 height 718
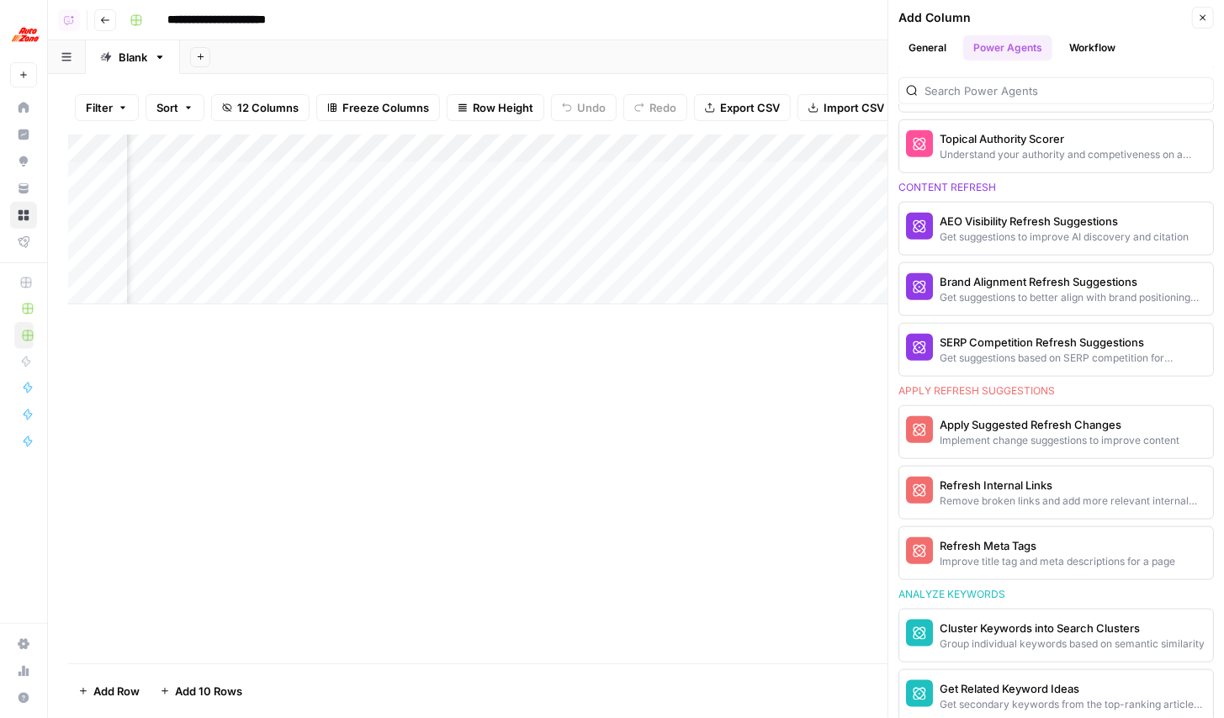
scroll to position [0, 1791]
click at [880, 145] on icon "button" at bounding box center [882, 149] width 10 height 10
click at [1090, 41] on button "Workflow" at bounding box center [1092, 47] width 66 height 25
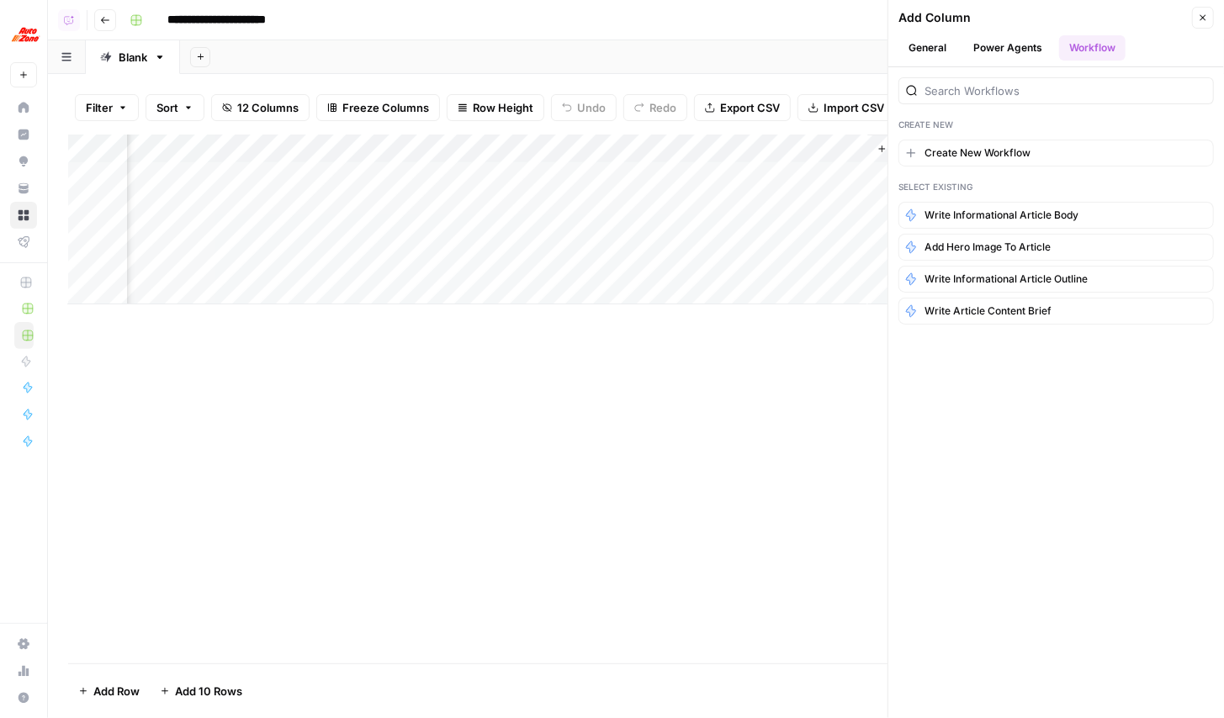
click at [1005, 37] on button "Power Agents" at bounding box center [1007, 47] width 89 height 25
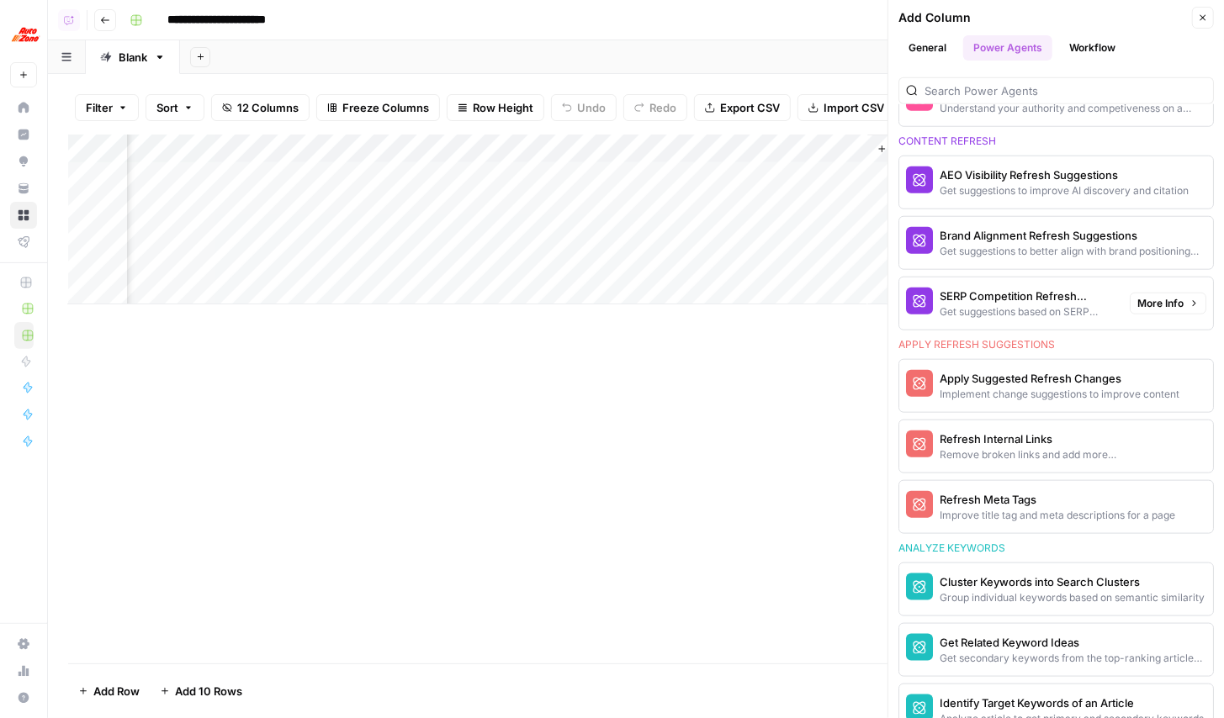
scroll to position [941, 0]
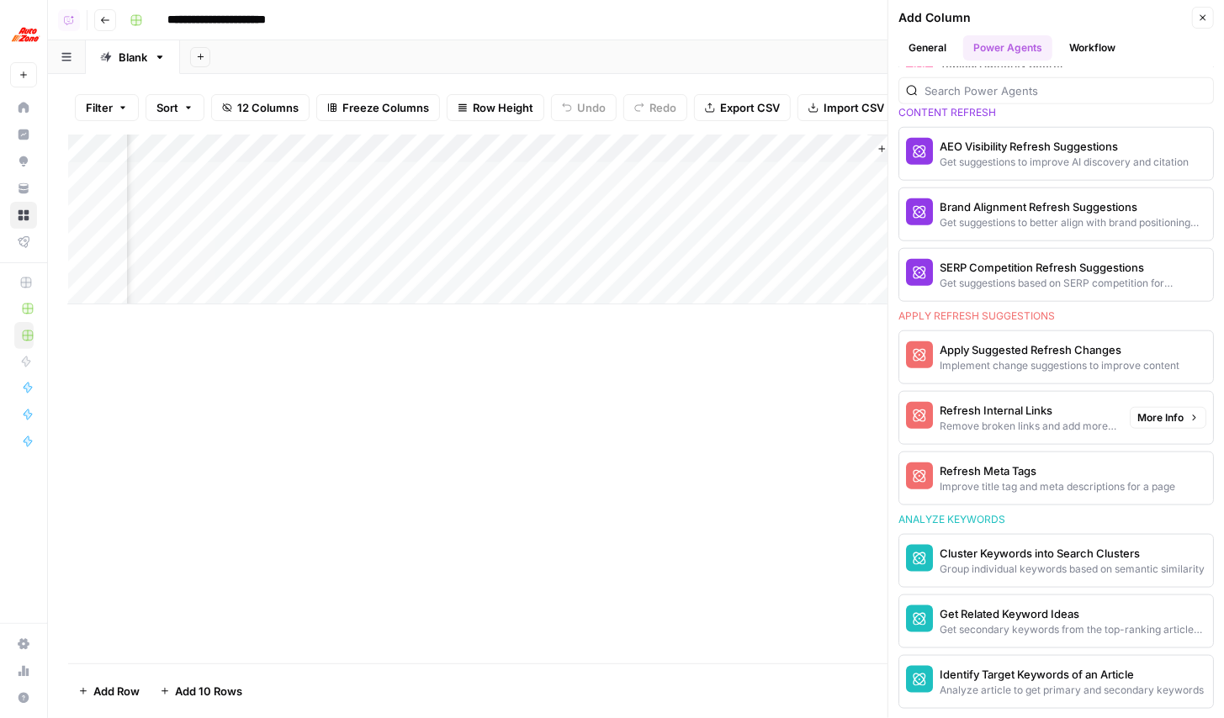
click at [1003, 413] on div "Refresh Internal Links" at bounding box center [1027, 410] width 177 height 17
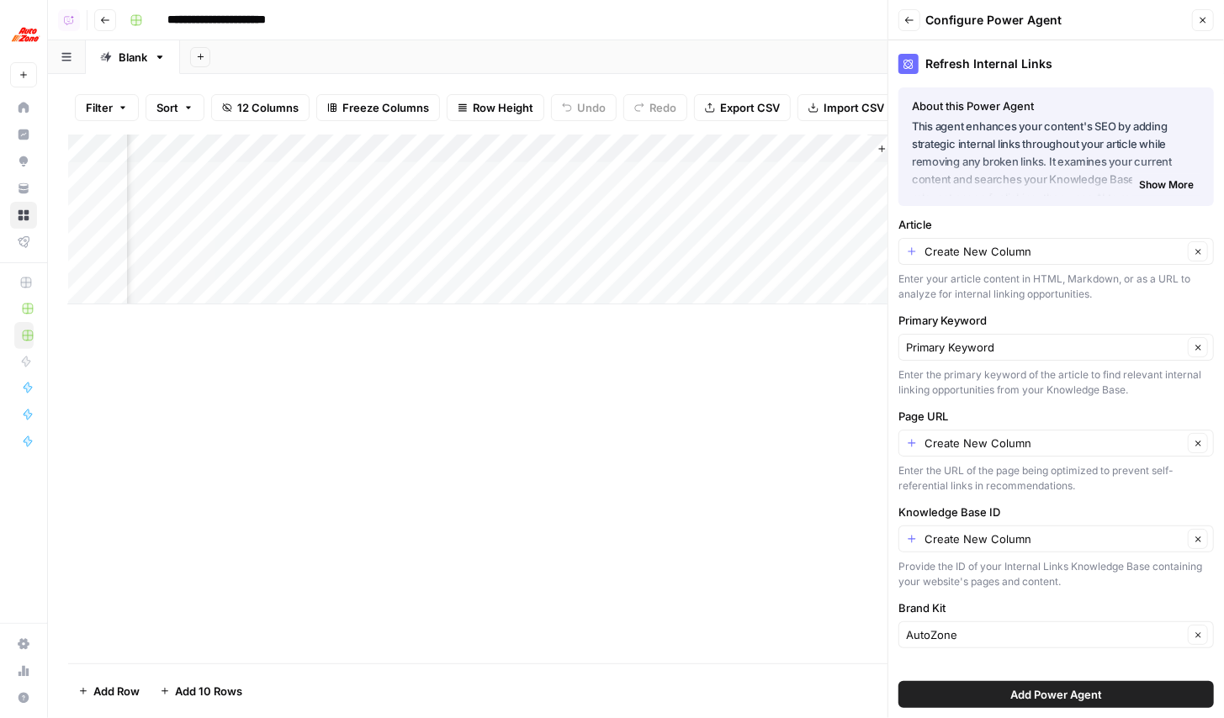
click at [907, 12] on button "Back" at bounding box center [909, 20] width 22 height 22
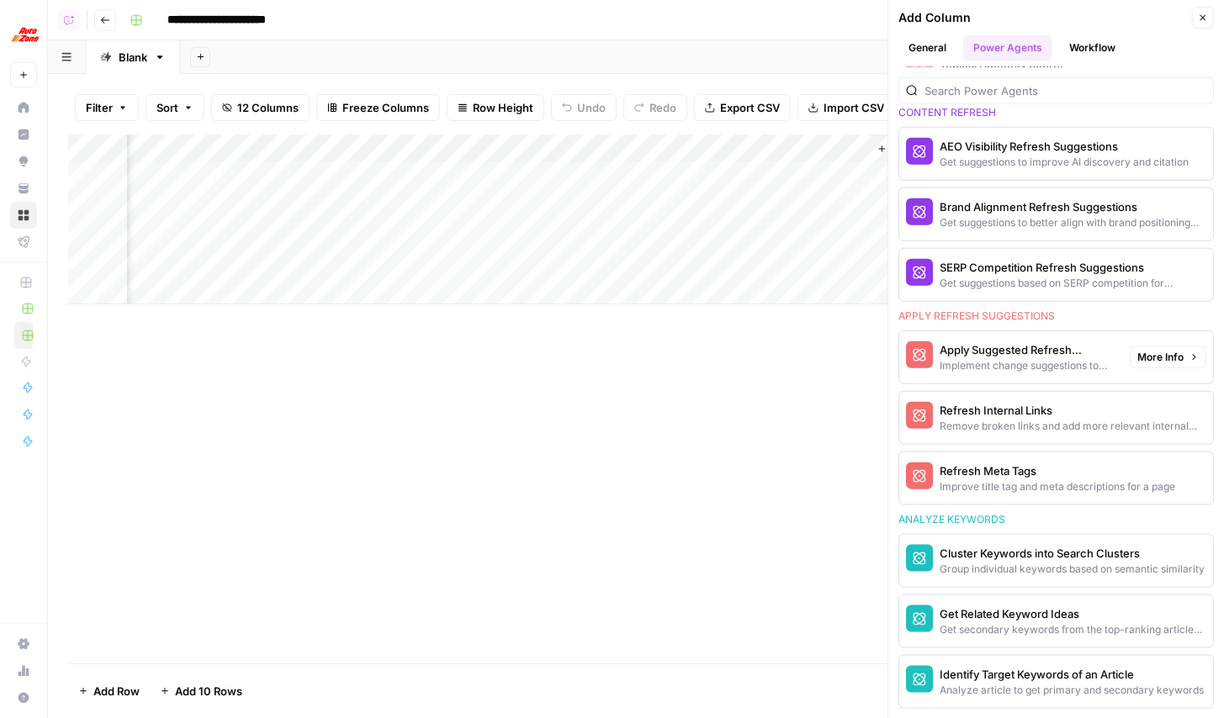
click at [998, 340] on button "Apply Suggested Refresh Changes Implement change suggestions to improve content" at bounding box center [1011, 357] width 224 height 52
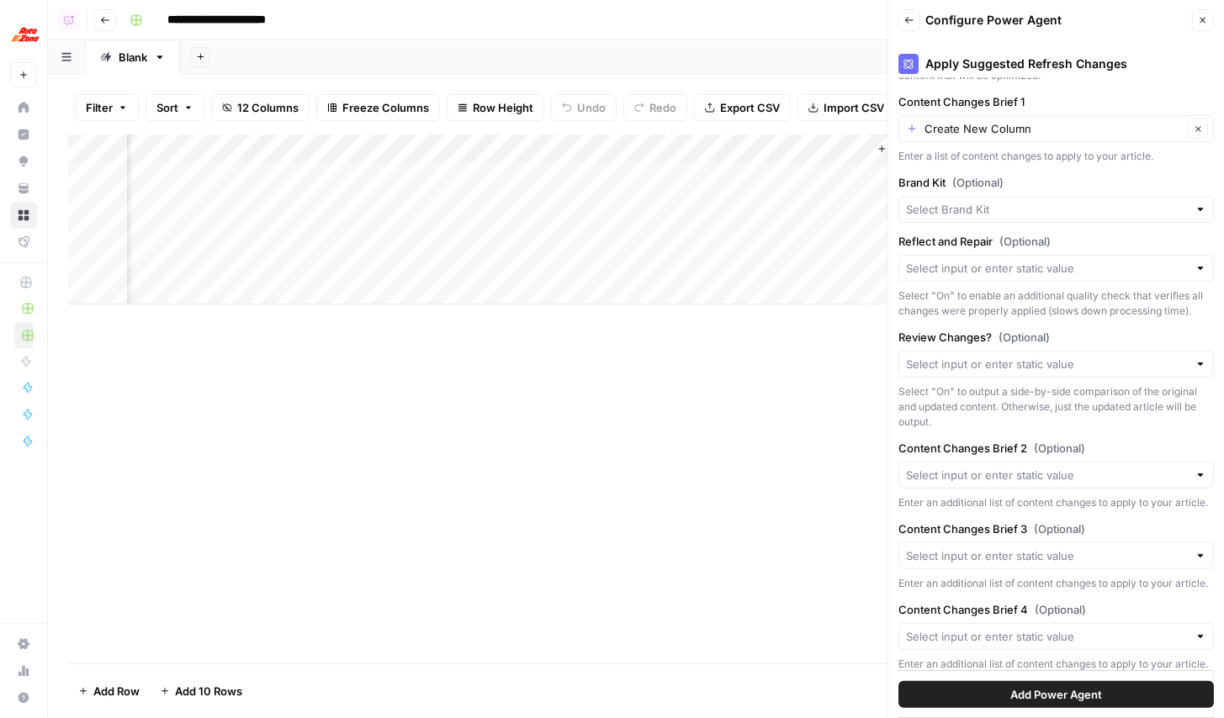
scroll to position [229, 0]
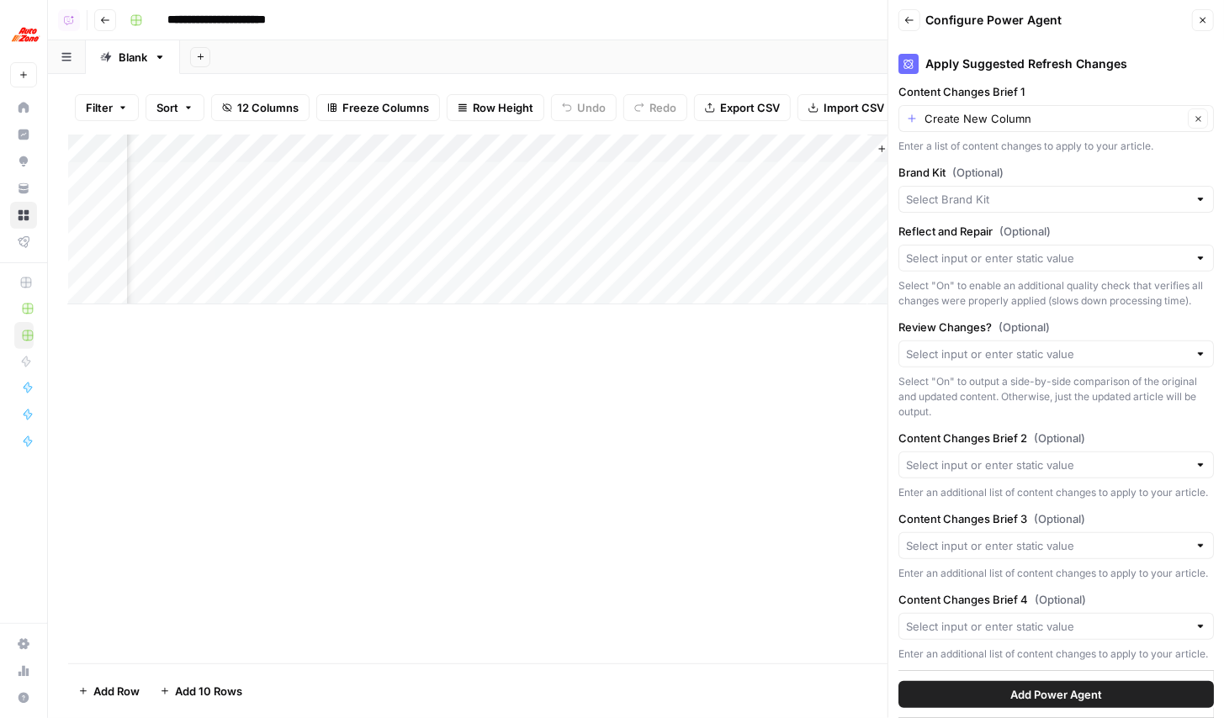
click at [910, 24] on icon "button" at bounding box center [909, 20] width 10 height 10
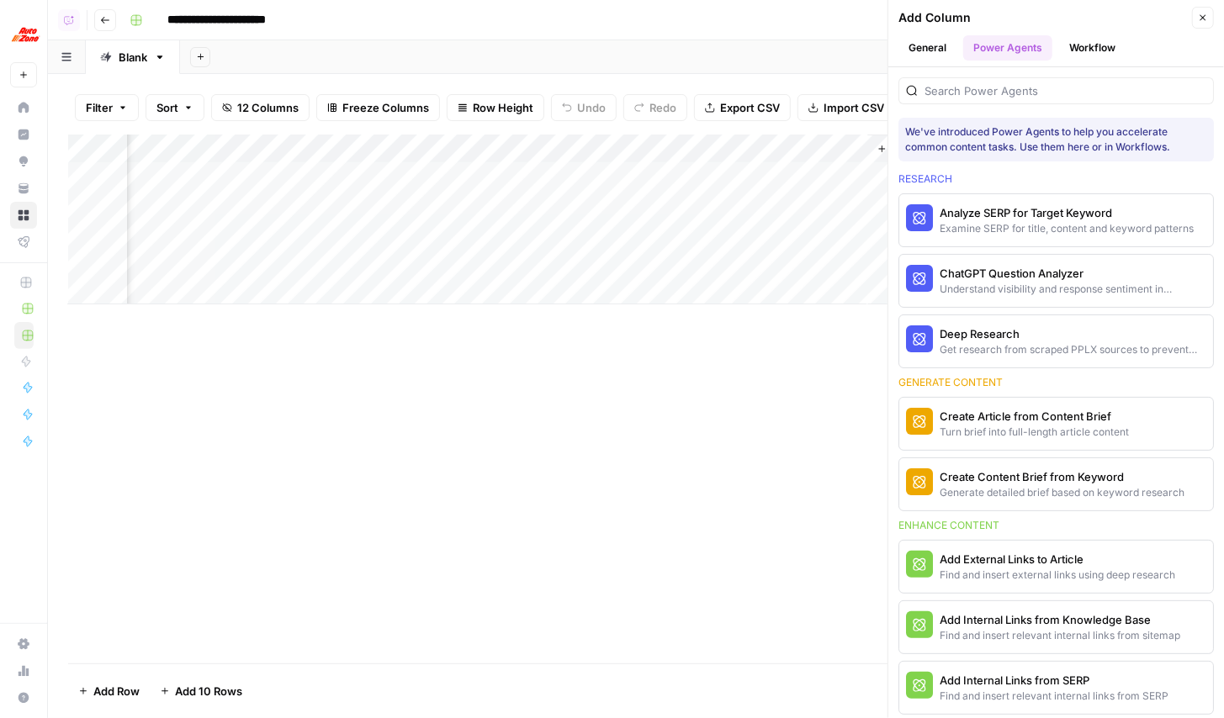
scroll to position [941, 0]
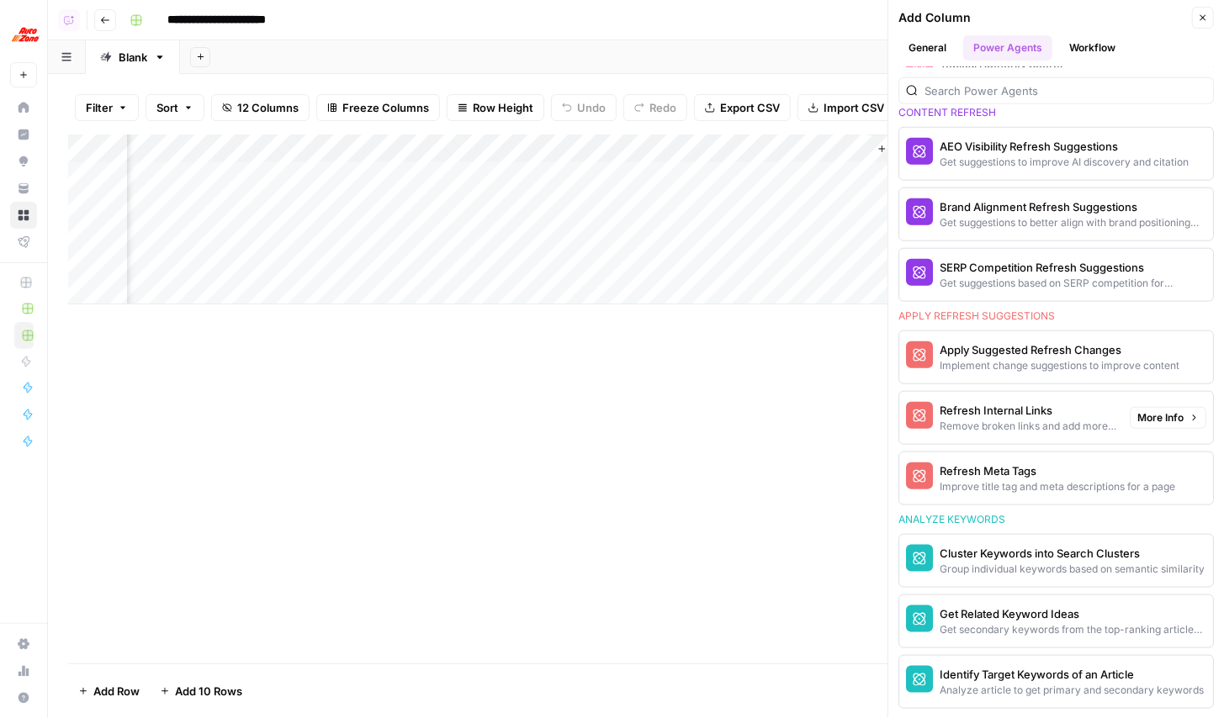
click at [1009, 419] on div "Remove broken links and add more relevant internal links" at bounding box center [1027, 426] width 177 height 15
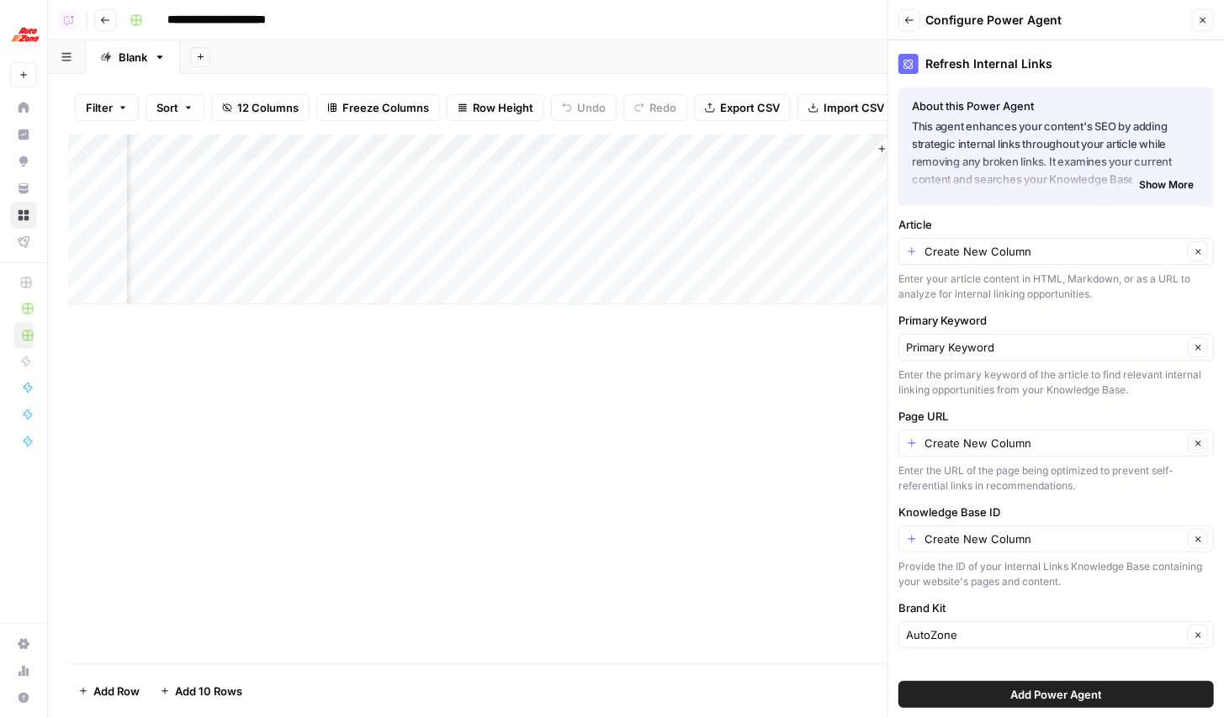
click at [1169, 183] on span "Show More" at bounding box center [1166, 184] width 55 height 15
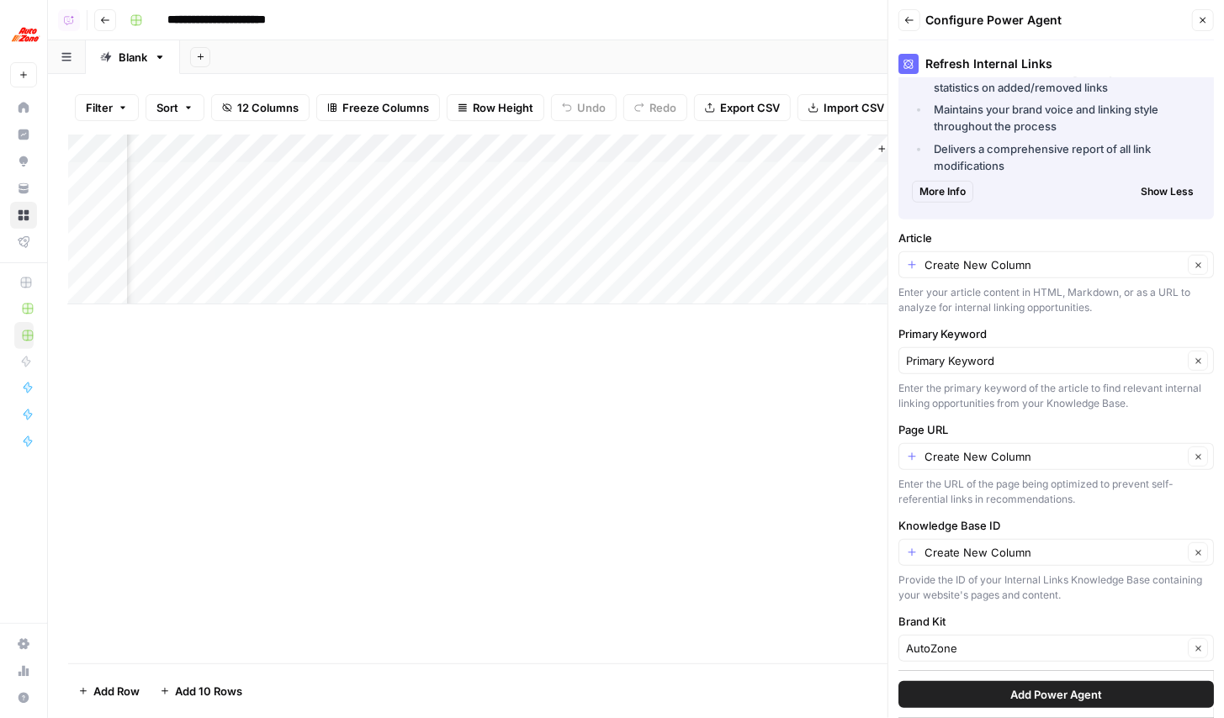
scroll to position [298, 0]
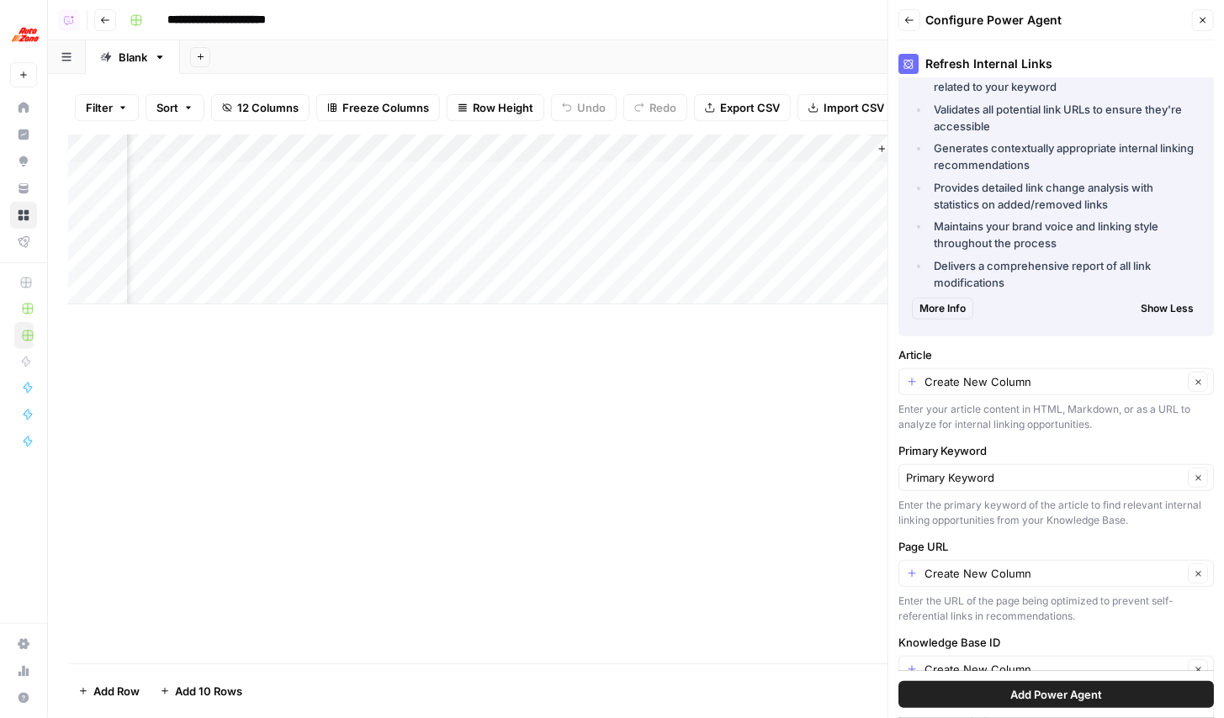
click at [945, 301] on span "More Info" at bounding box center [942, 308] width 46 height 15
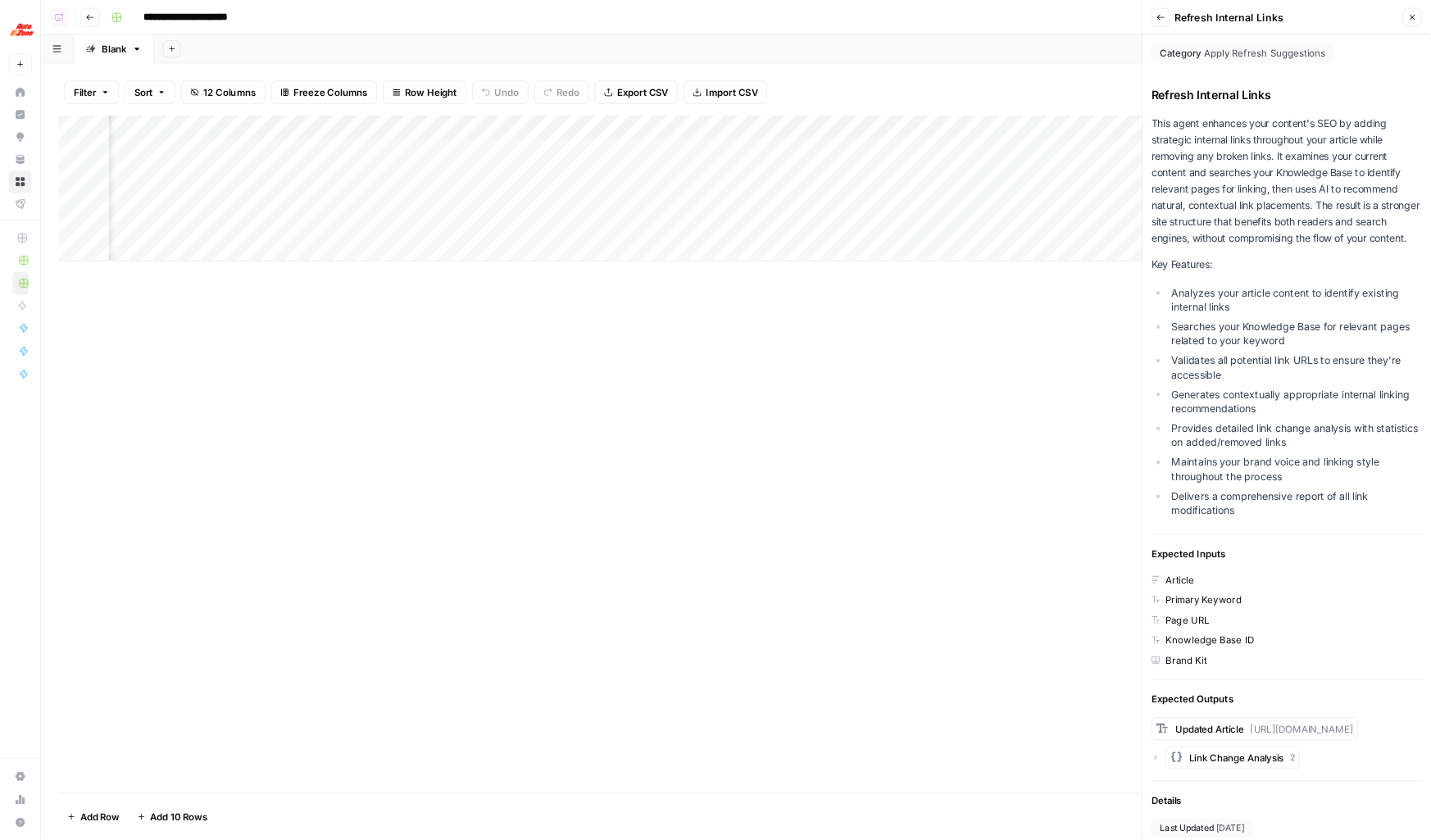
scroll to position [0, 950]
